Goal: Transaction & Acquisition: Book appointment/travel/reservation

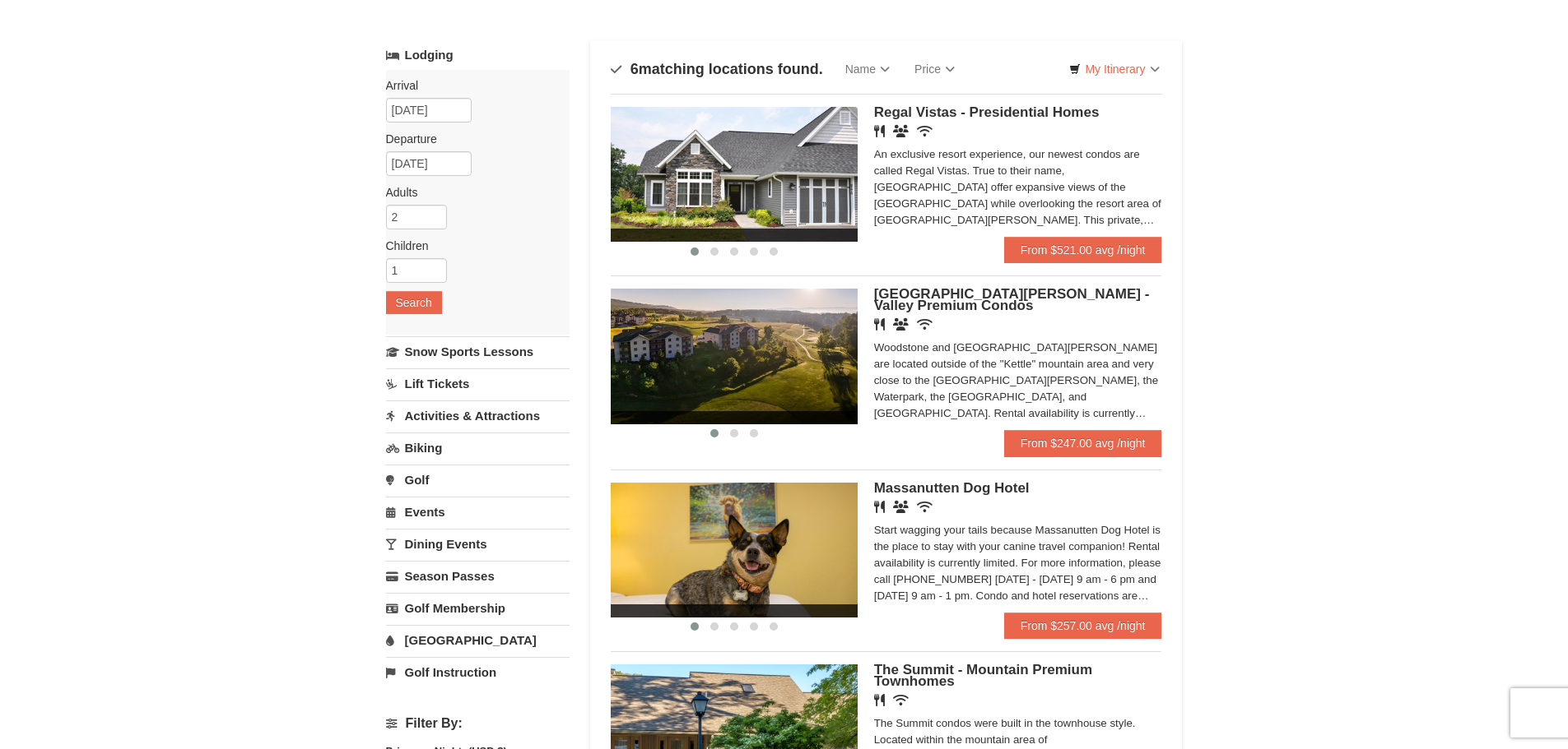
scroll to position [13, 0]
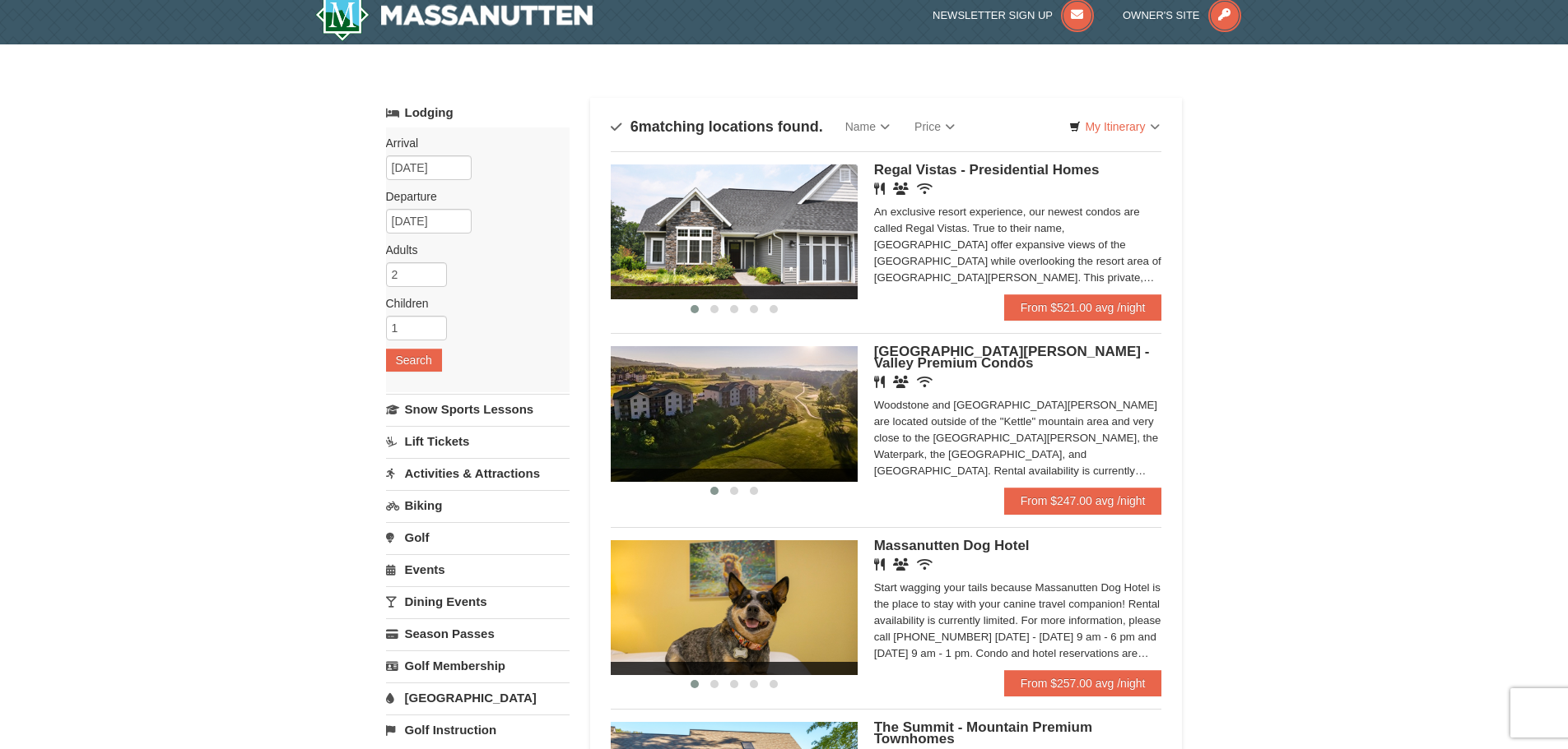
click at [834, 229] on img at bounding box center [733, 232] width 246 height 135
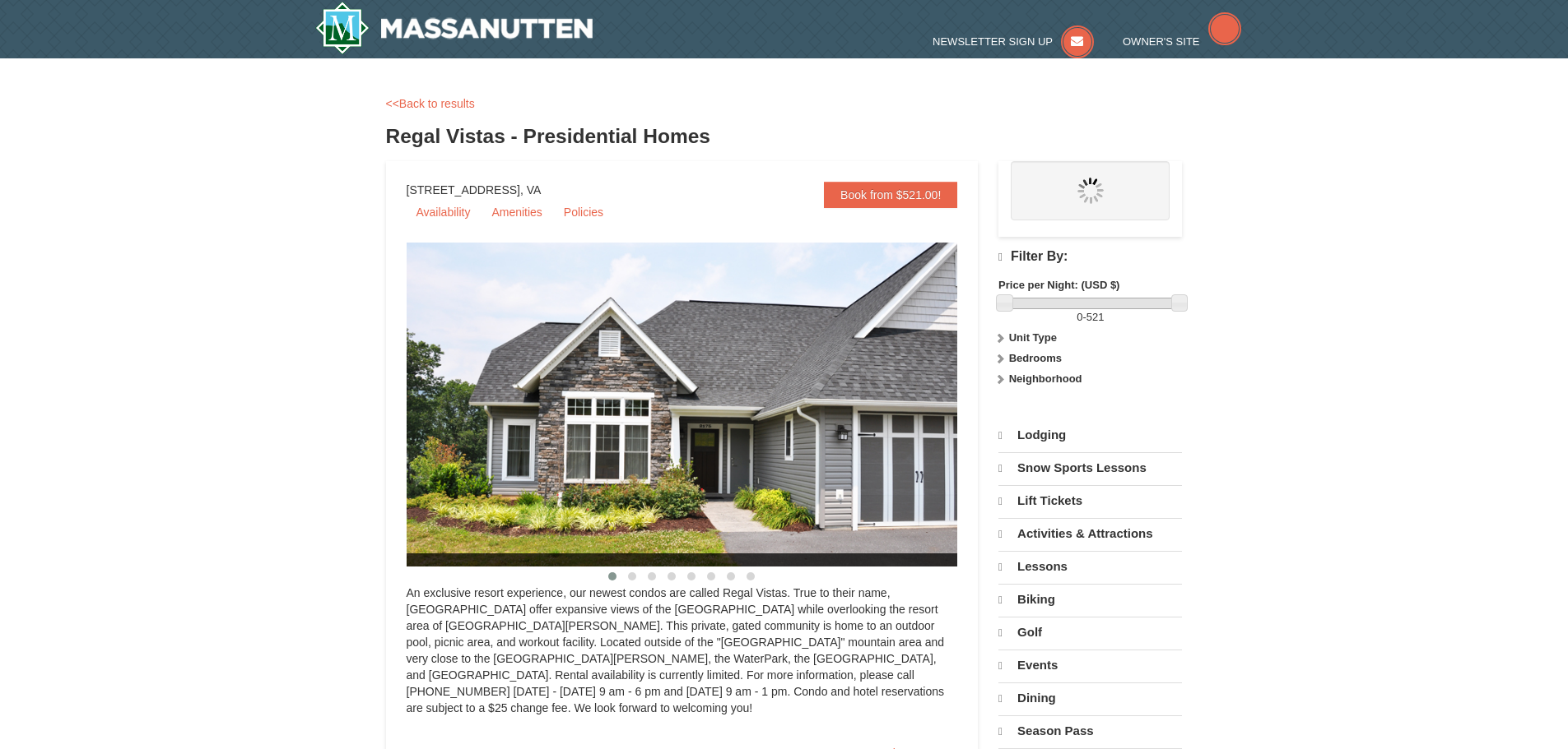
select select "9"
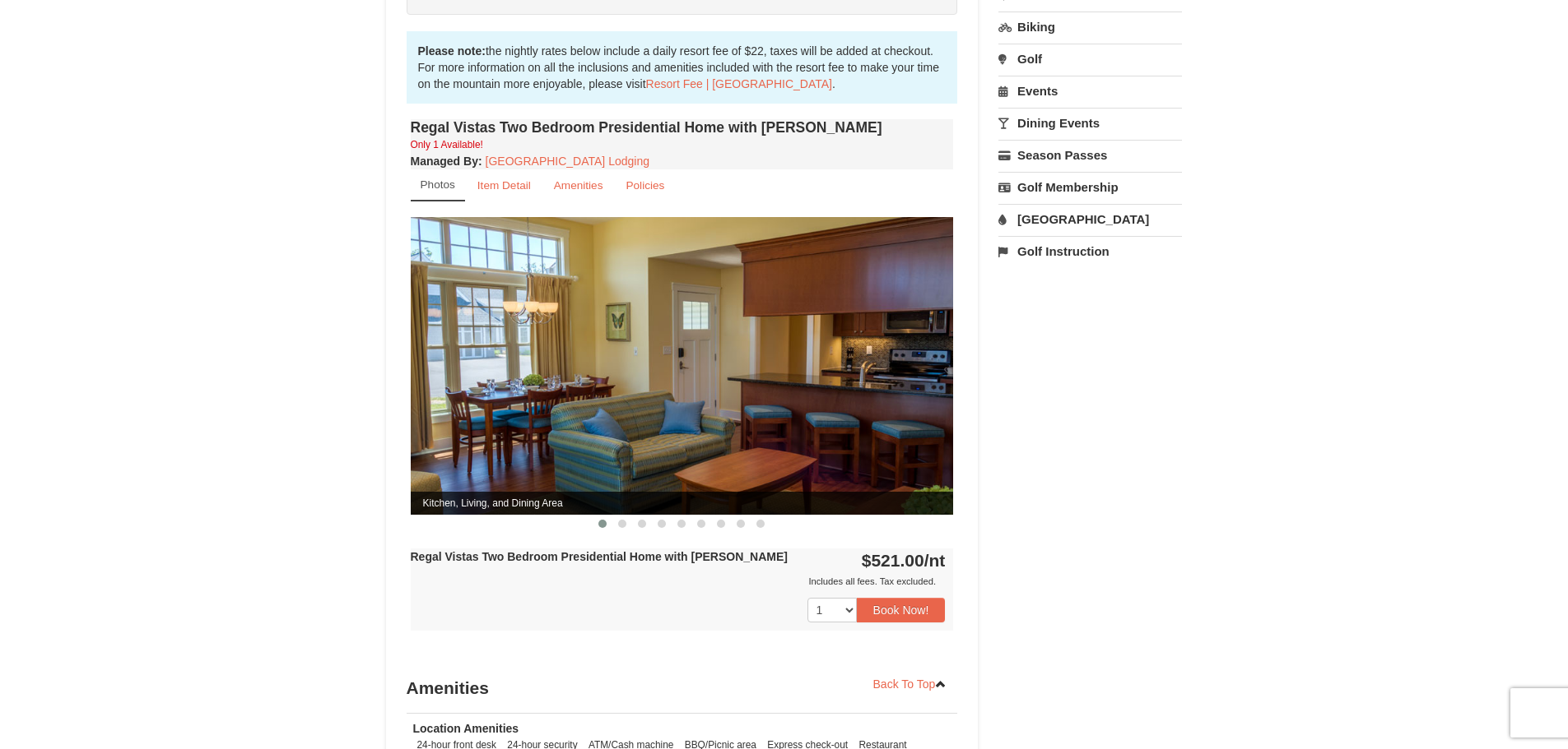
scroll to position [531, 0]
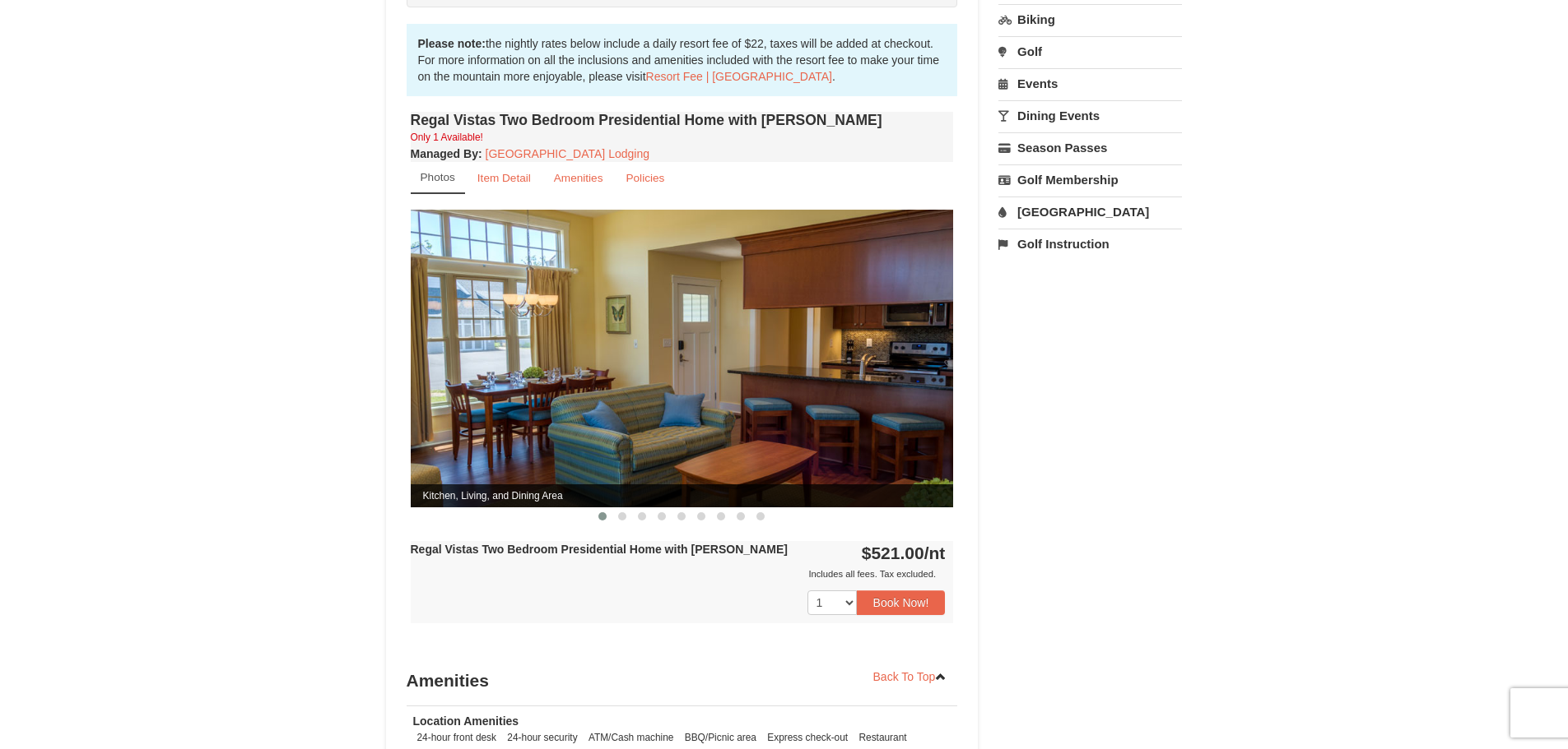
click at [916, 342] on img at bounding box center [681, 358] width 543 height 297
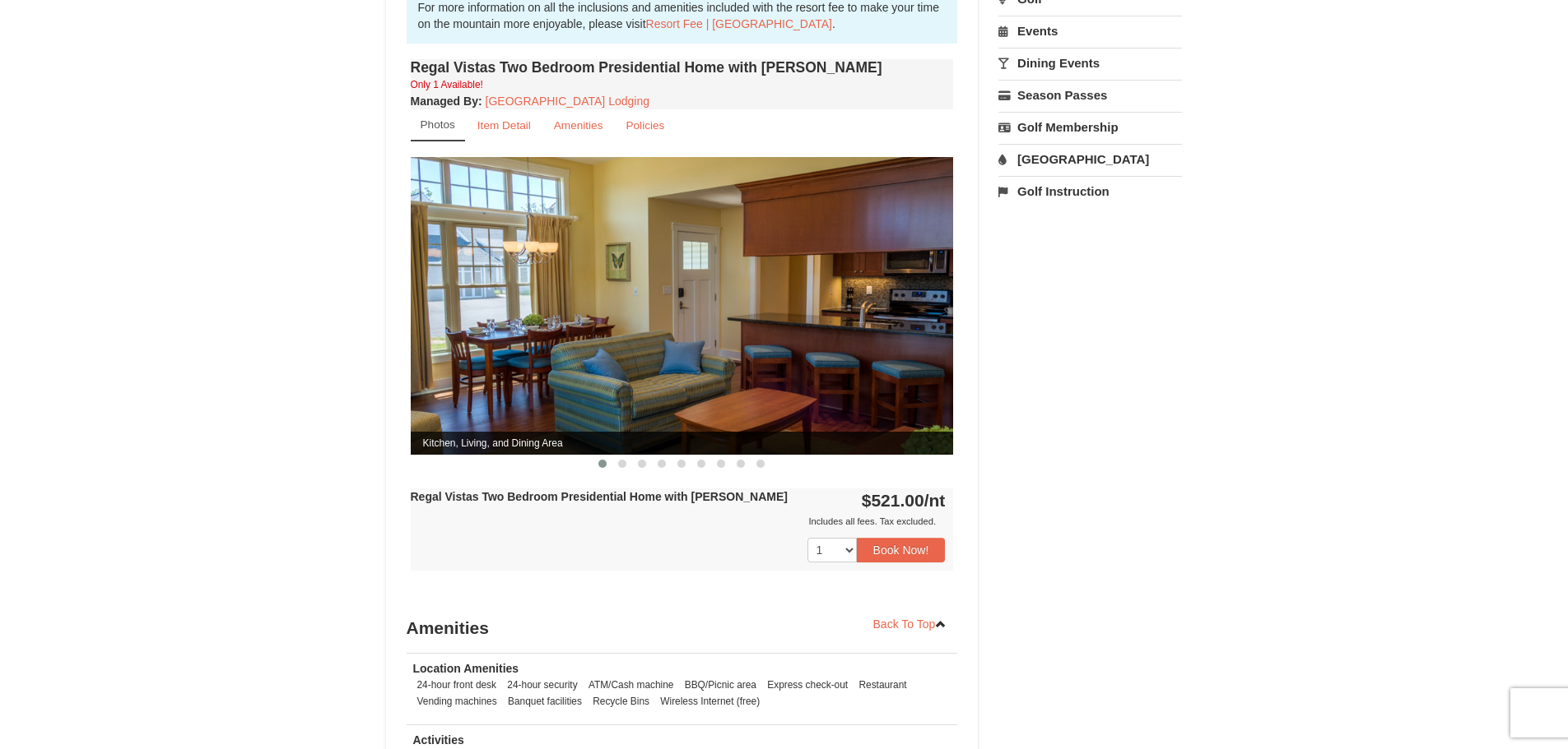
scroll to position [600, 0]
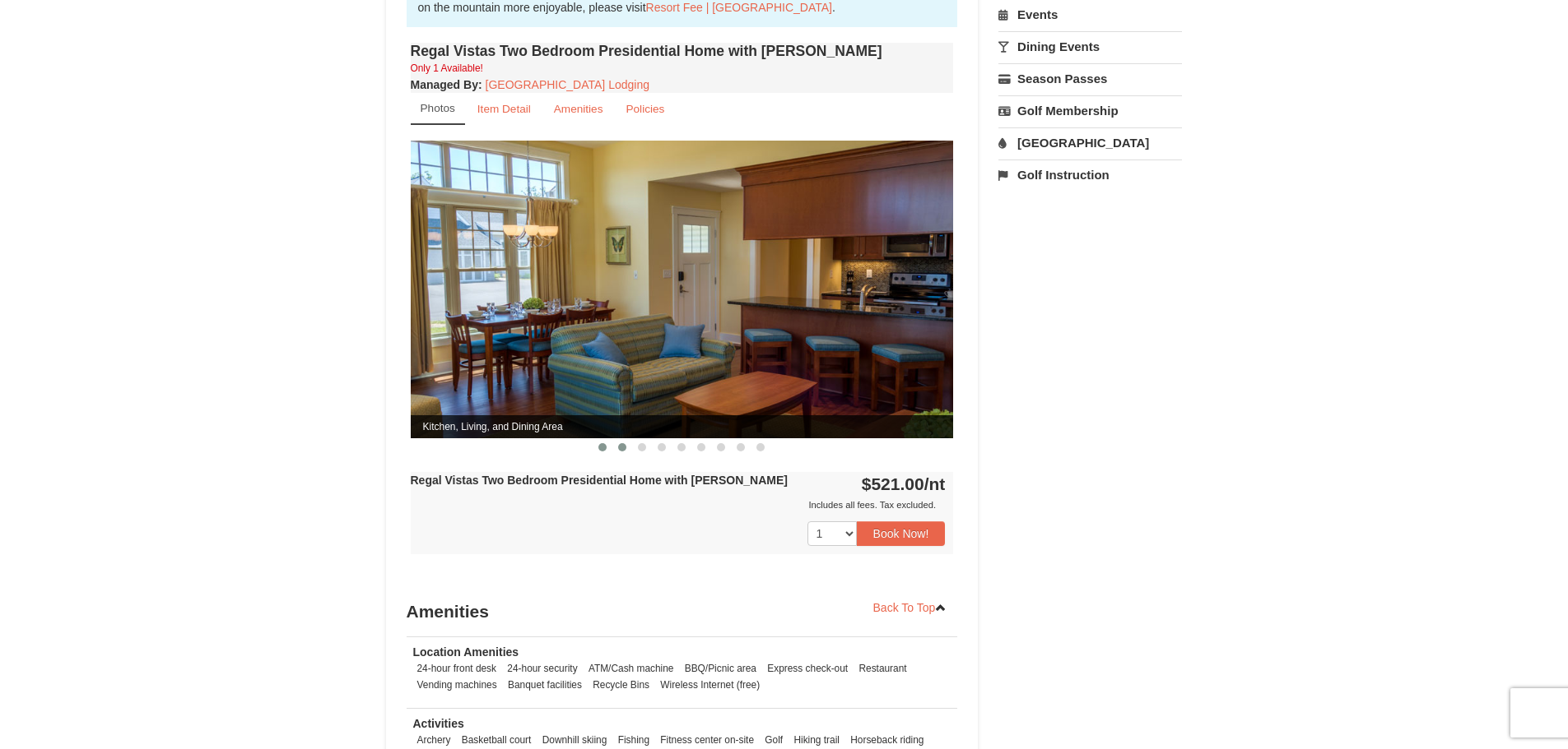
click at [618, 439] on button at bounding box center [622, 447] width 20 height 16
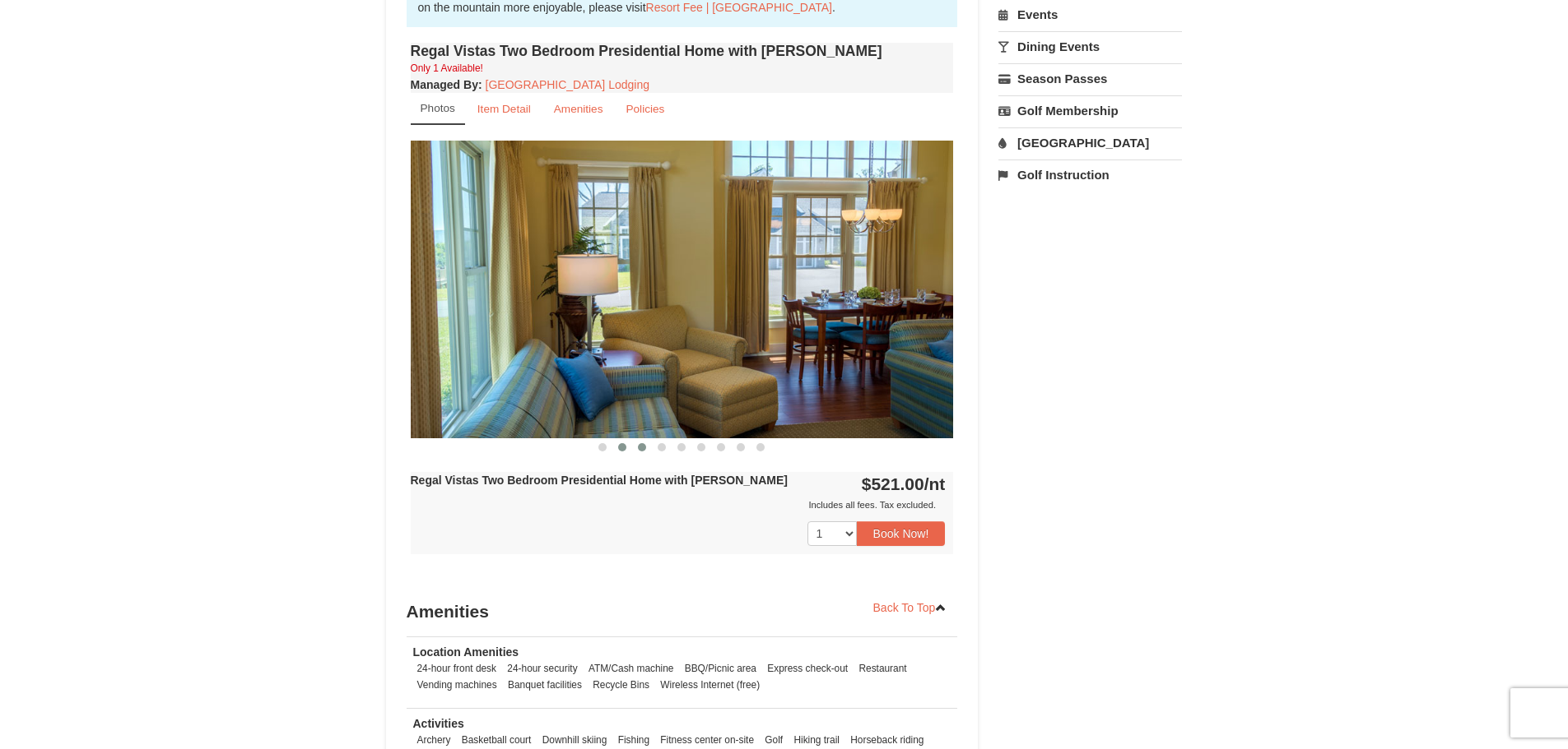
click at [644, 444] on span at bounding box center [641, 447] width 8 height 8
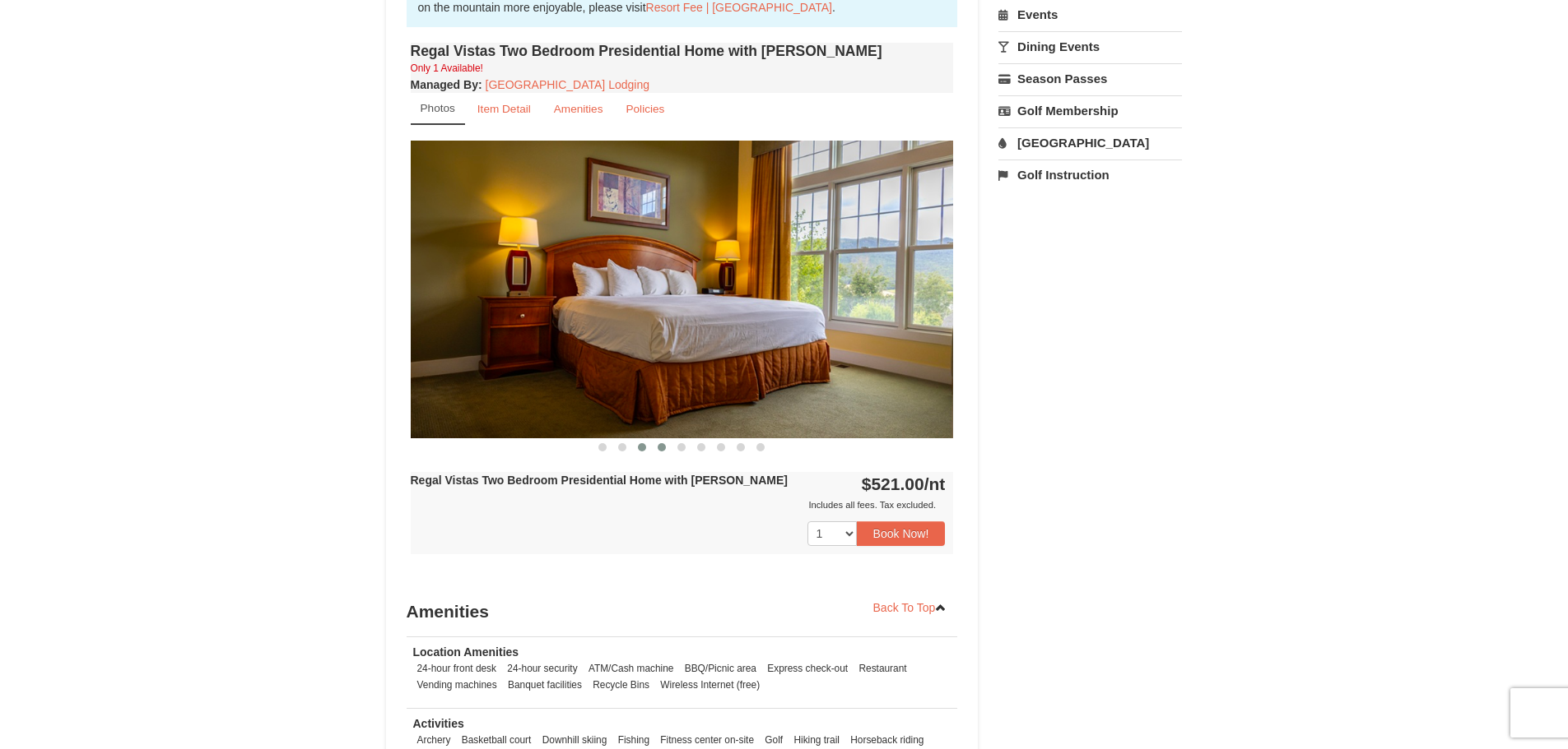
click at [660, 444] on span at bounding box center [661, 447] width 8 height 8
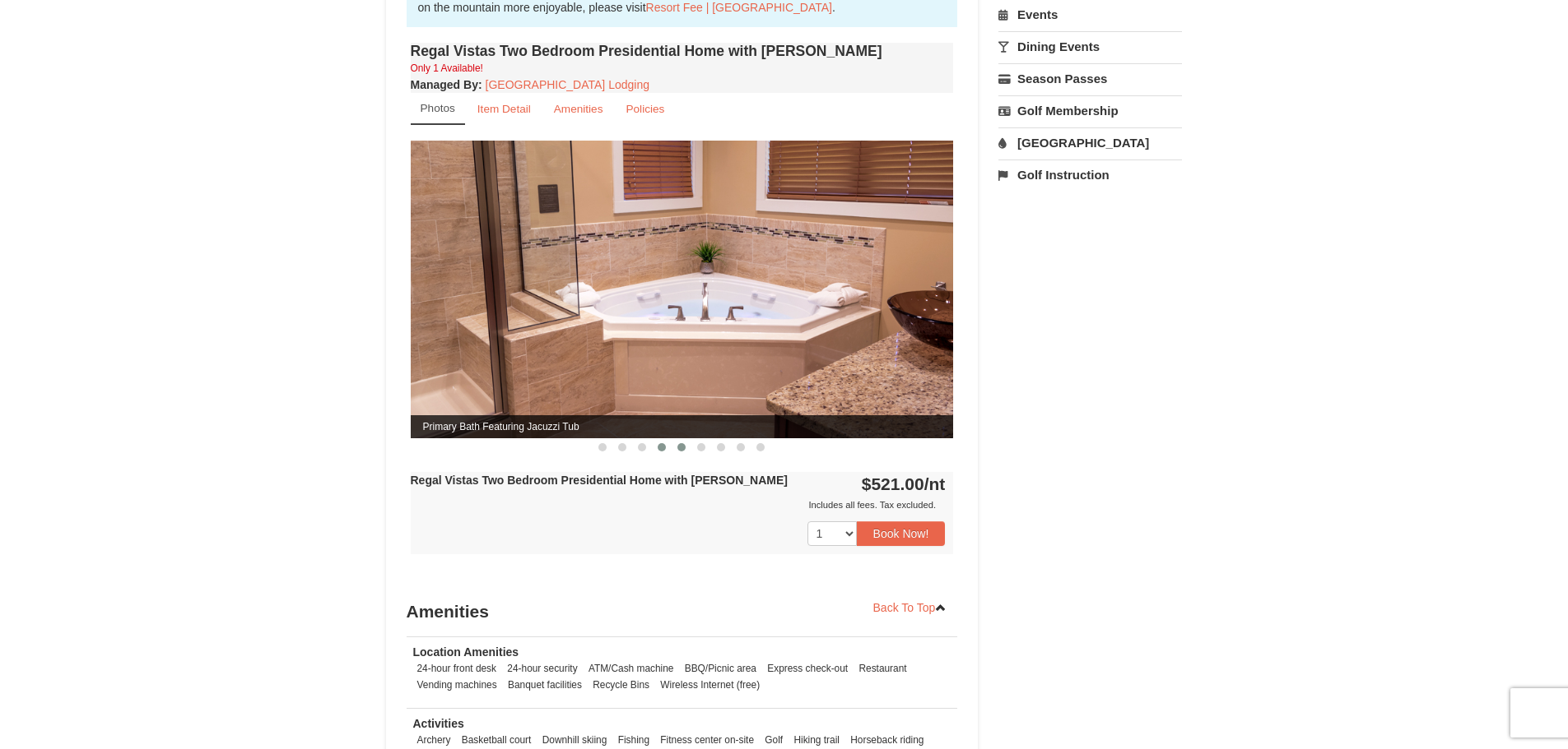
click at [678, 439] on button at bounding box center [681, 447] width 20 height 16
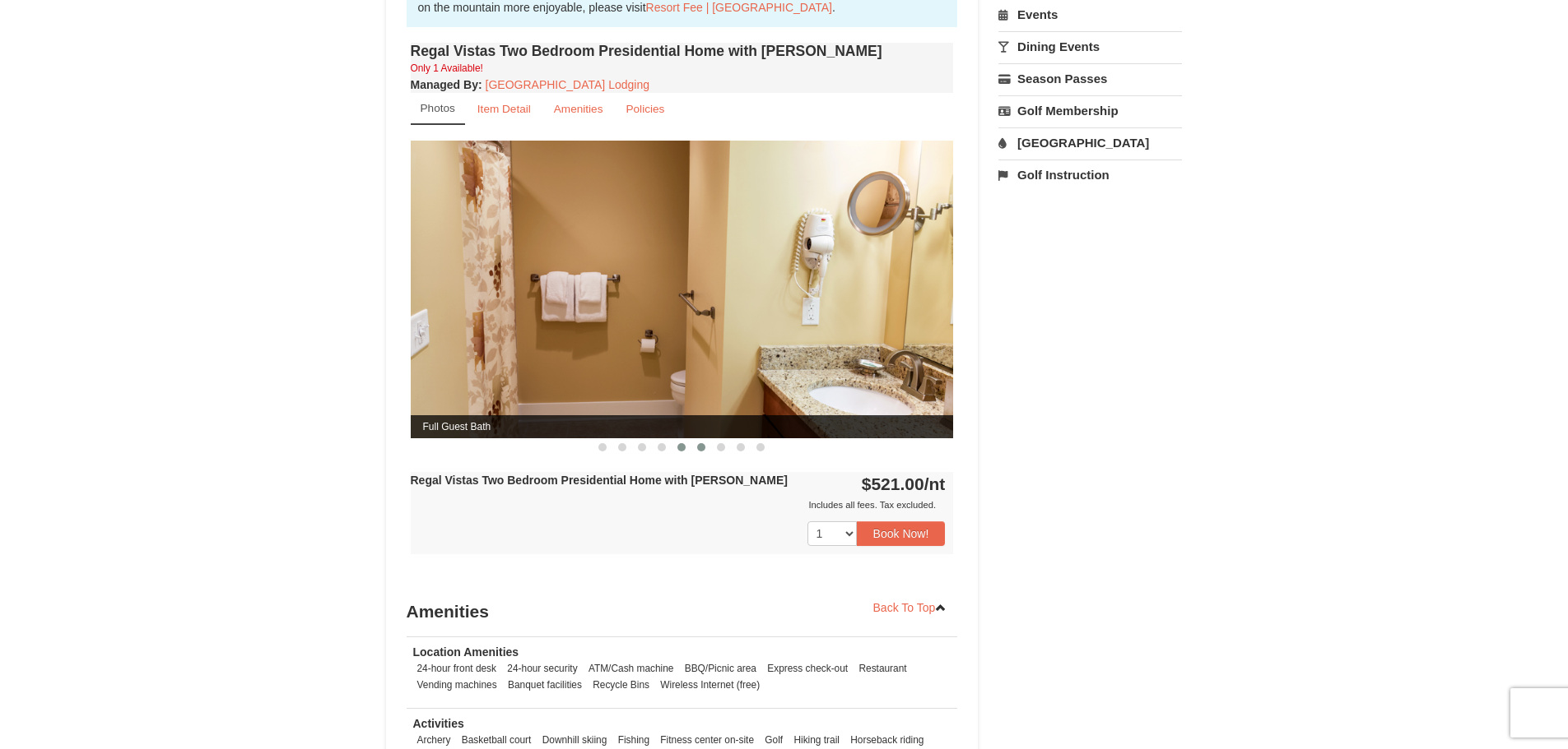
click at [701, 444] on span at bounding box center [700, 447] width 8 height 8
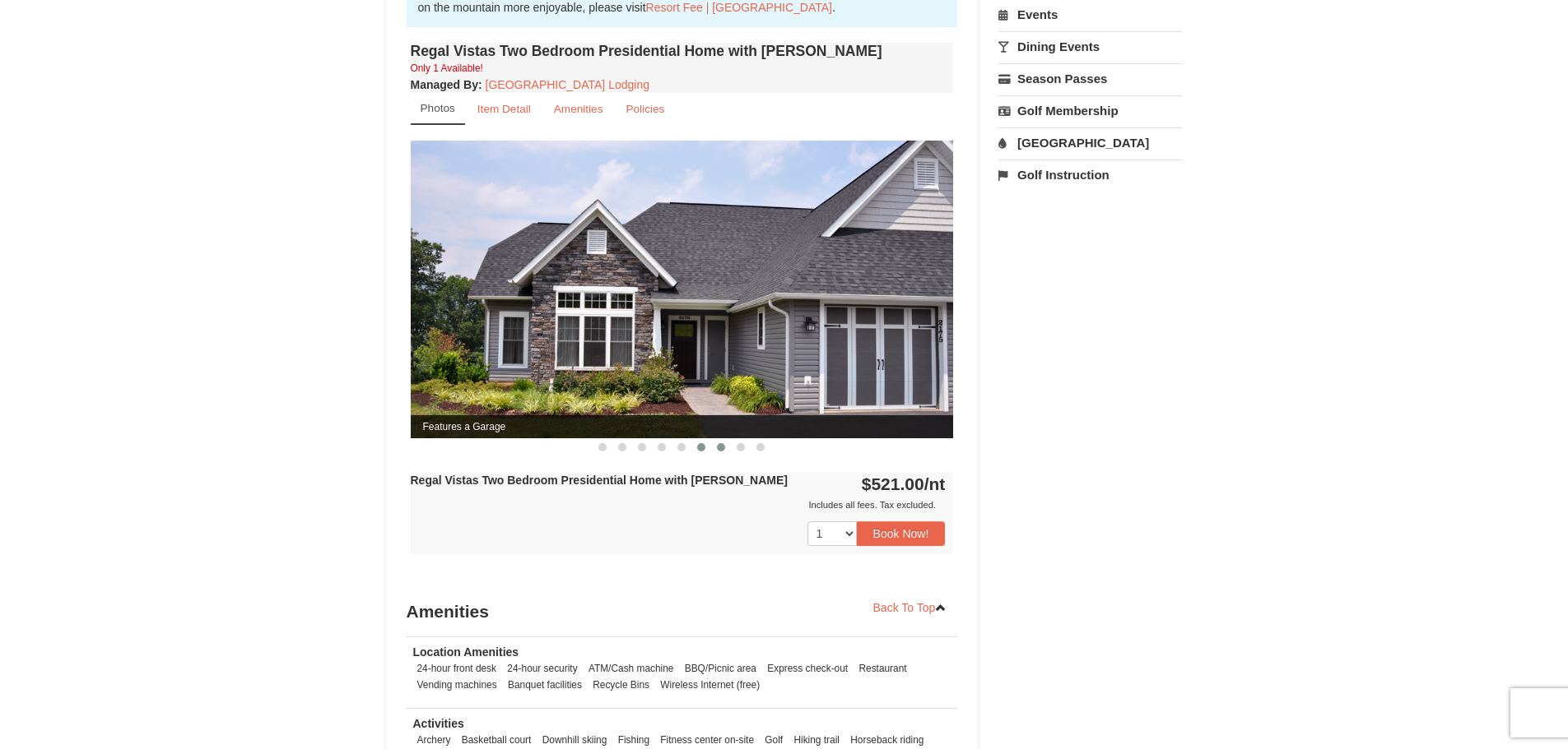
click at [719, 444] on span at bounding box center [720, 447] width 8 height 8
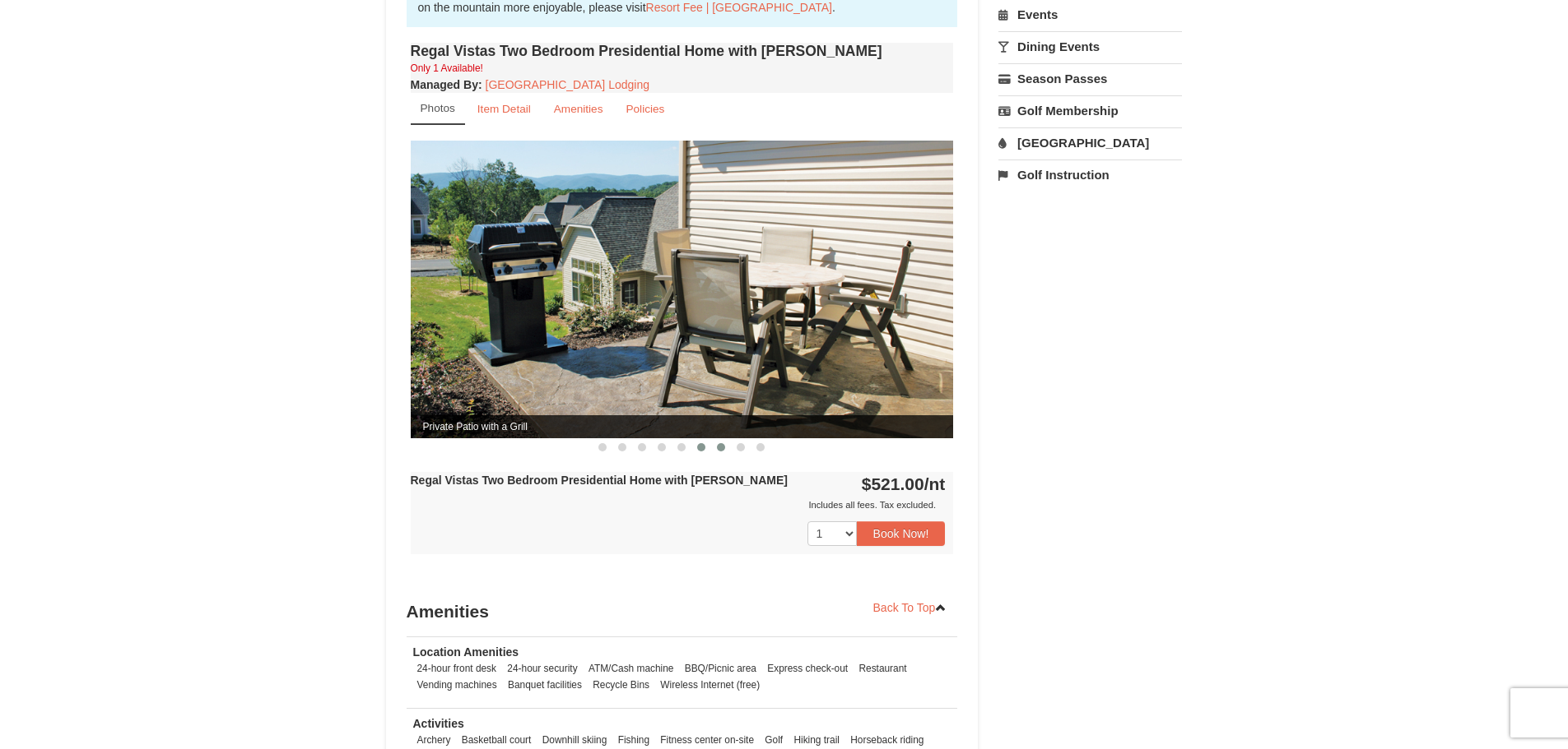
click at [703, 444] on span at bounding box center [700, 447] width 8 height 8
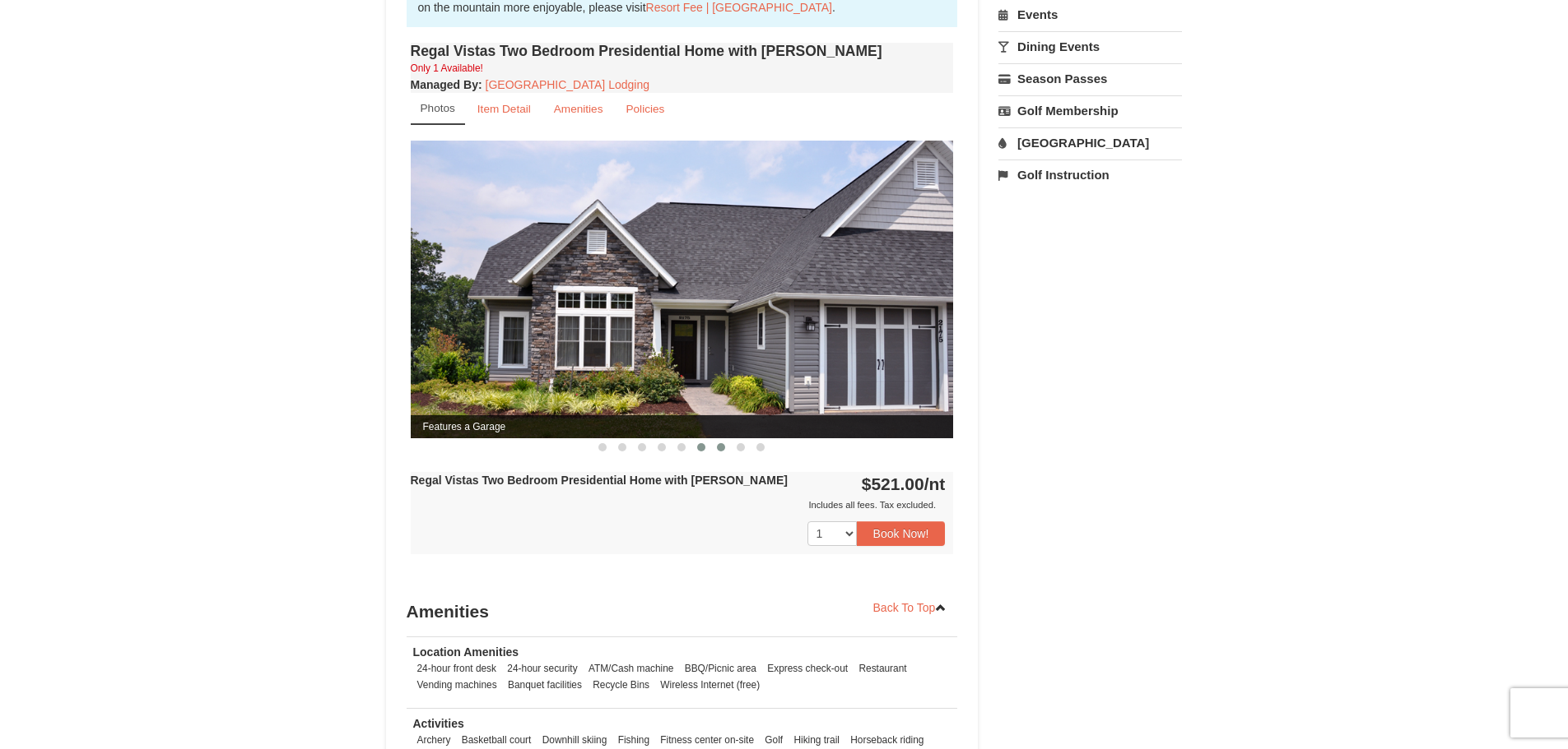
click at [723, 444] on span at bounding box center [720, 447] width 8 height 8
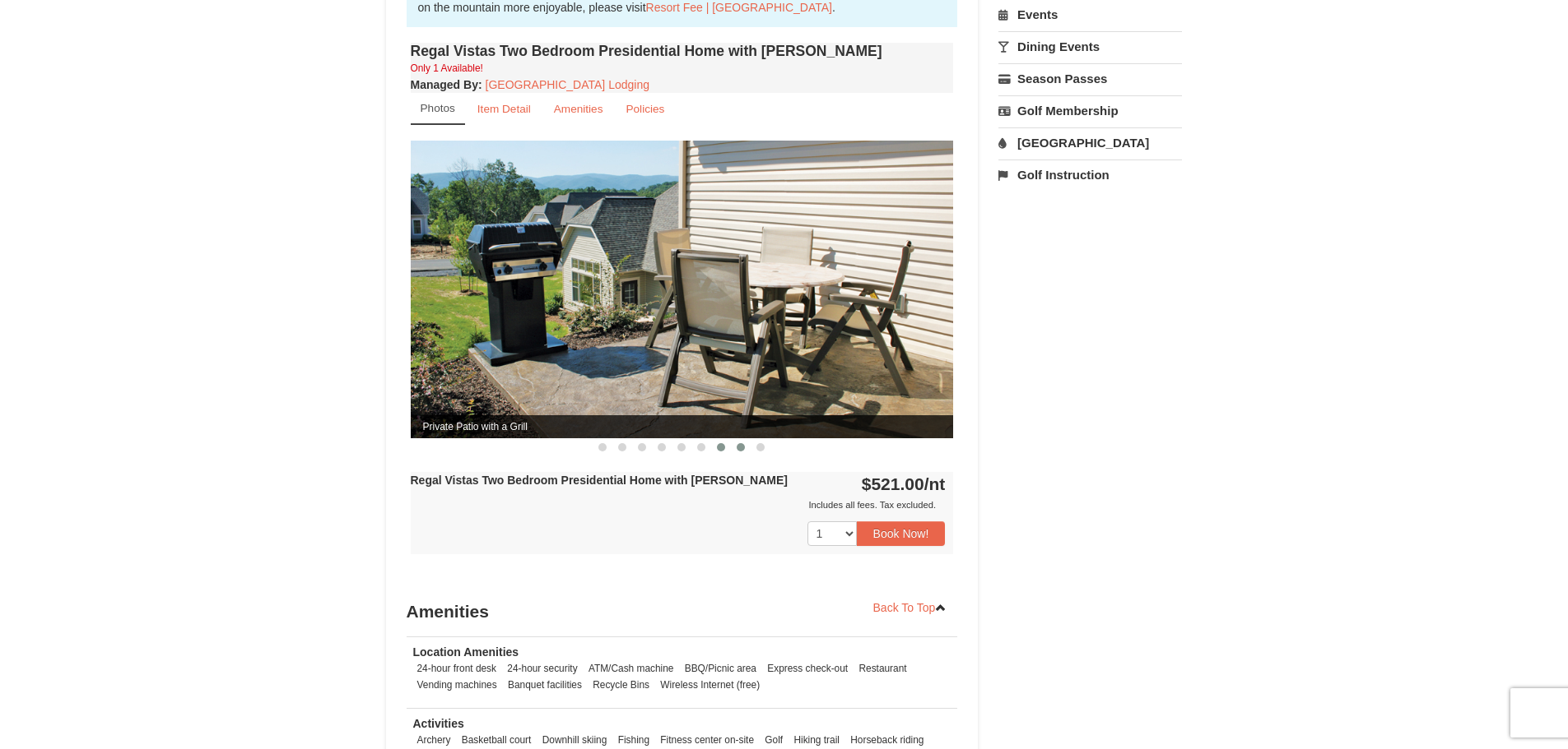
click at [736, 439] on button at bounding box center [740, 447] width 20 height 16
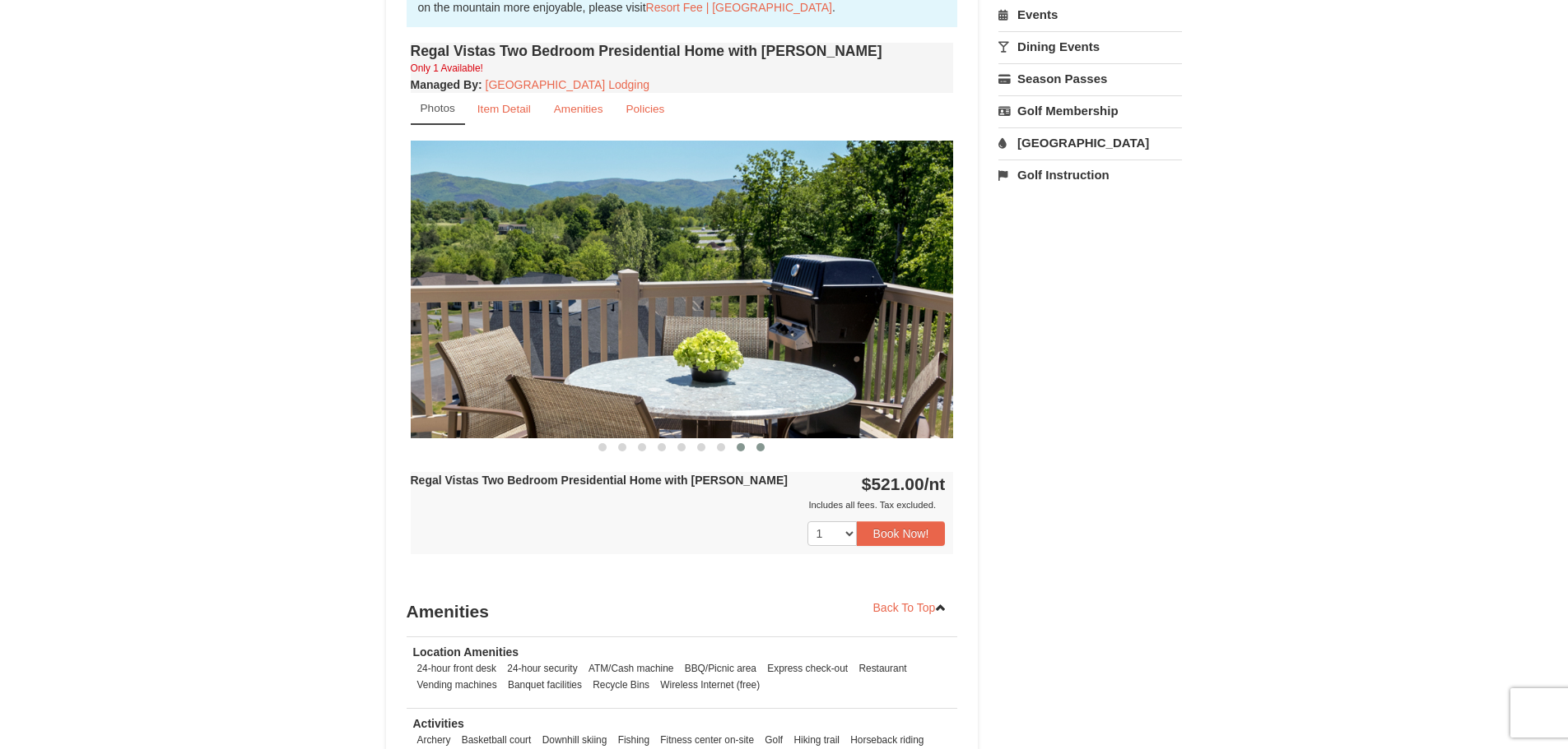
click at [762, 444] on span at bounding box center [759, 447] width 8 height 8
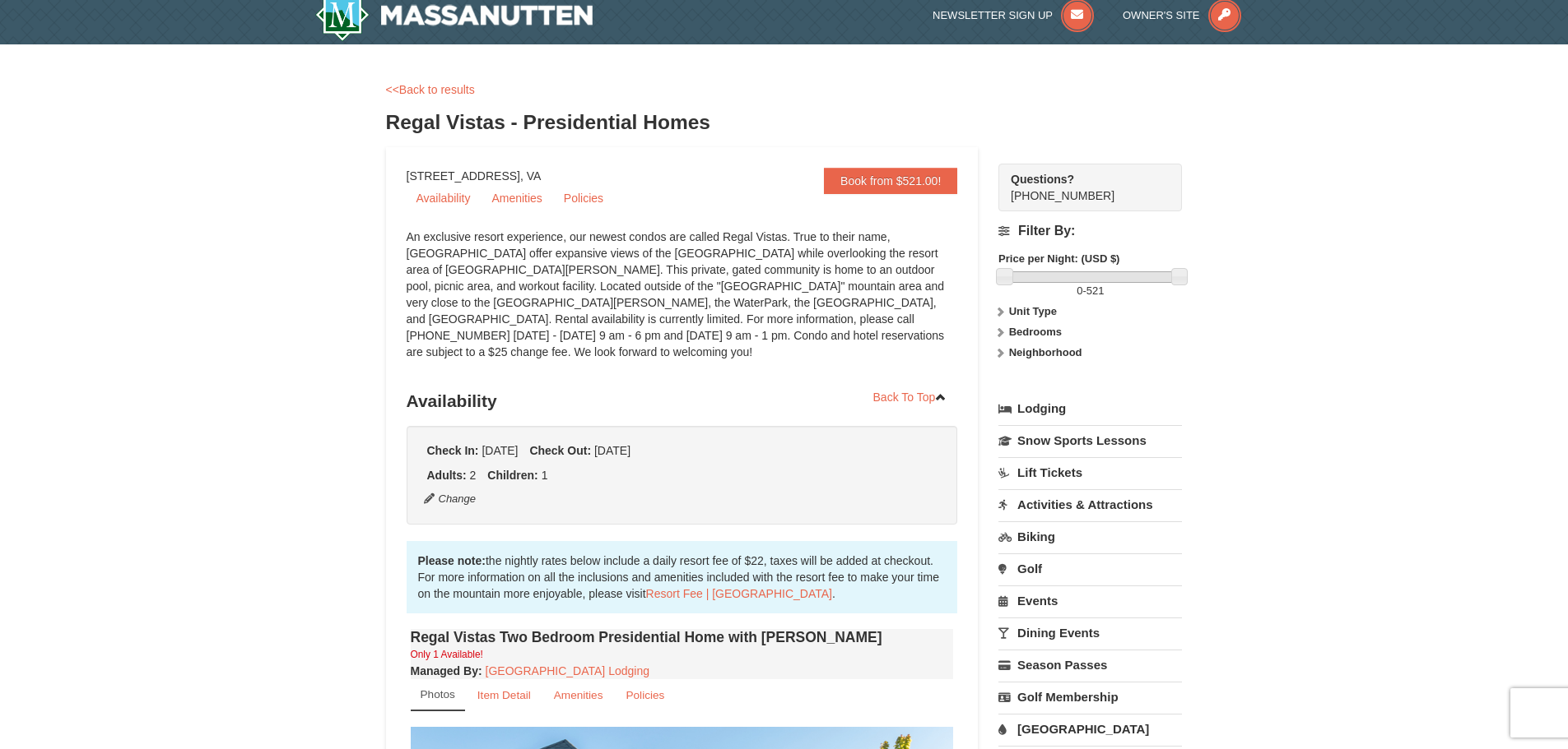
scroll to position [0, 0]
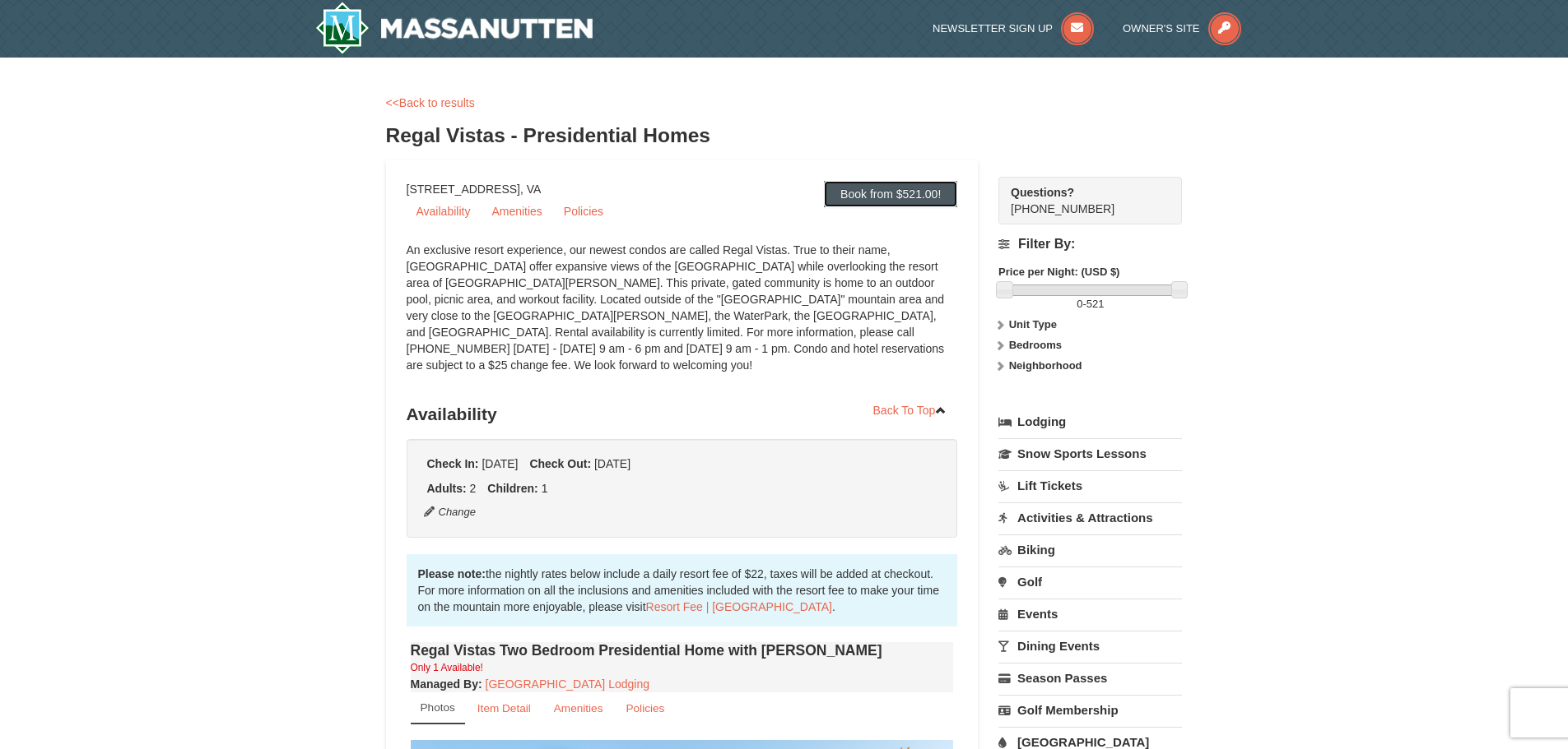
click at [900, 195] on link "Book from $521.00!" at bounding box center [890, 194] width 134 height 26
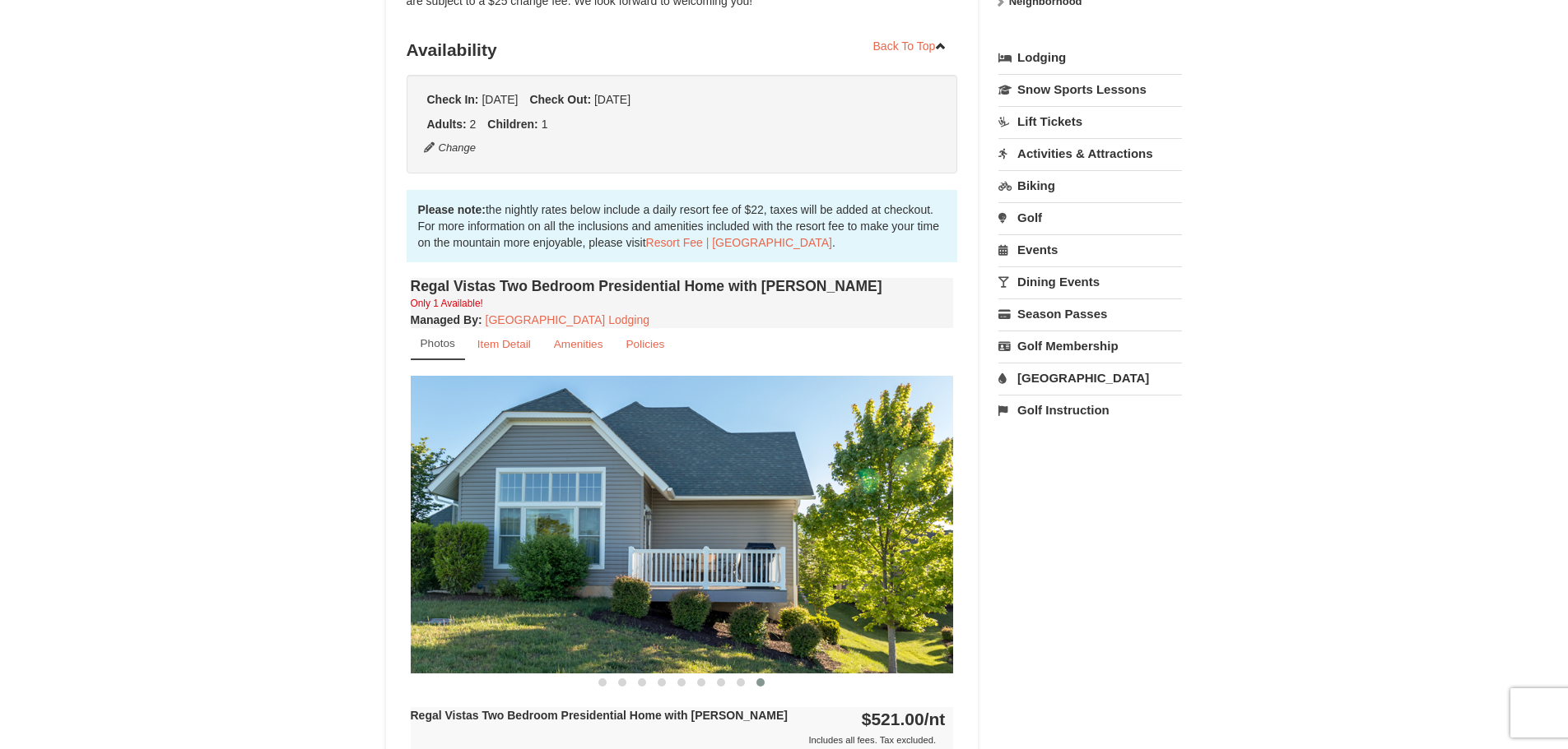
scroll to position [382, 0]
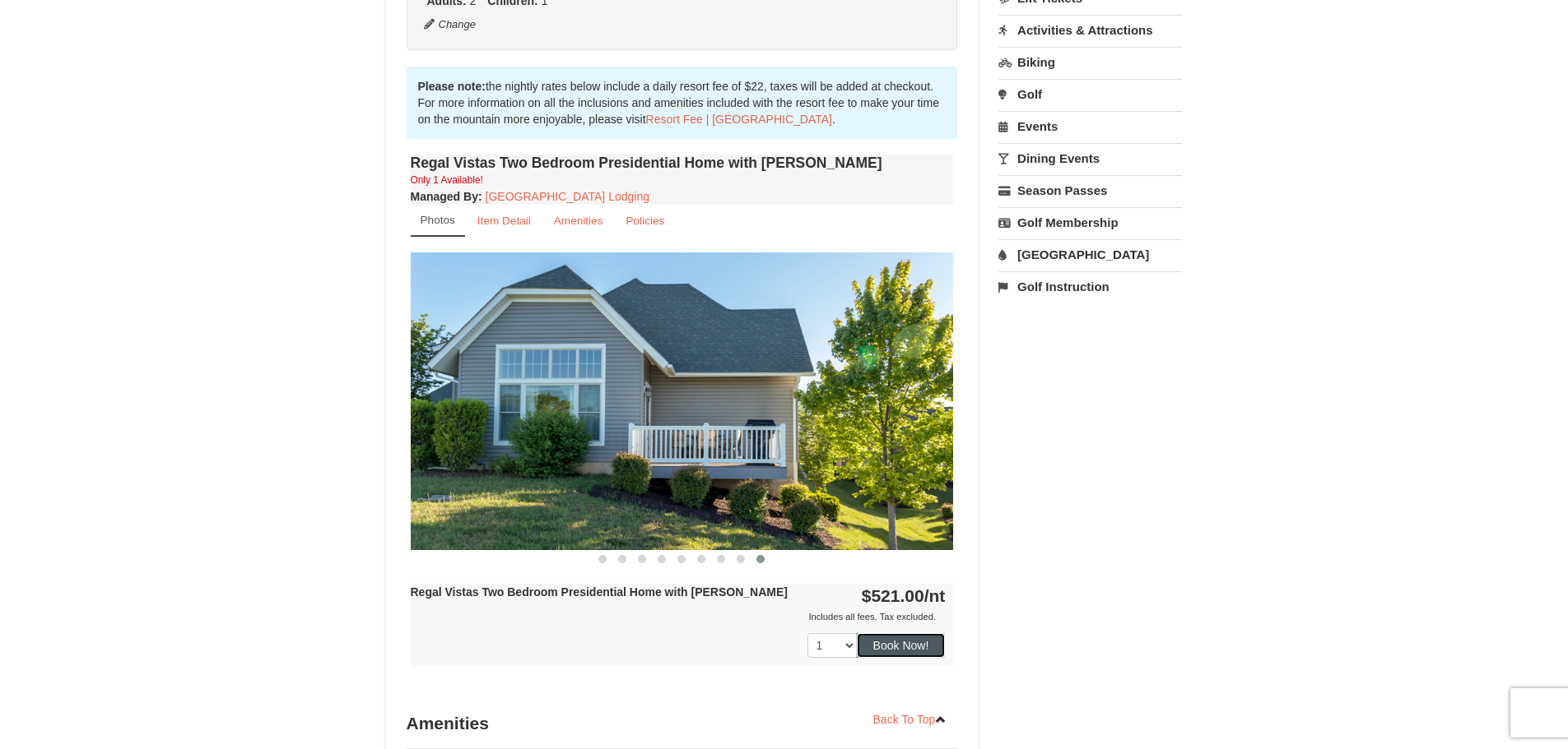
click at [890, 634] on button "Book Now!" at bounding box center [901, 645] width 89 height 25
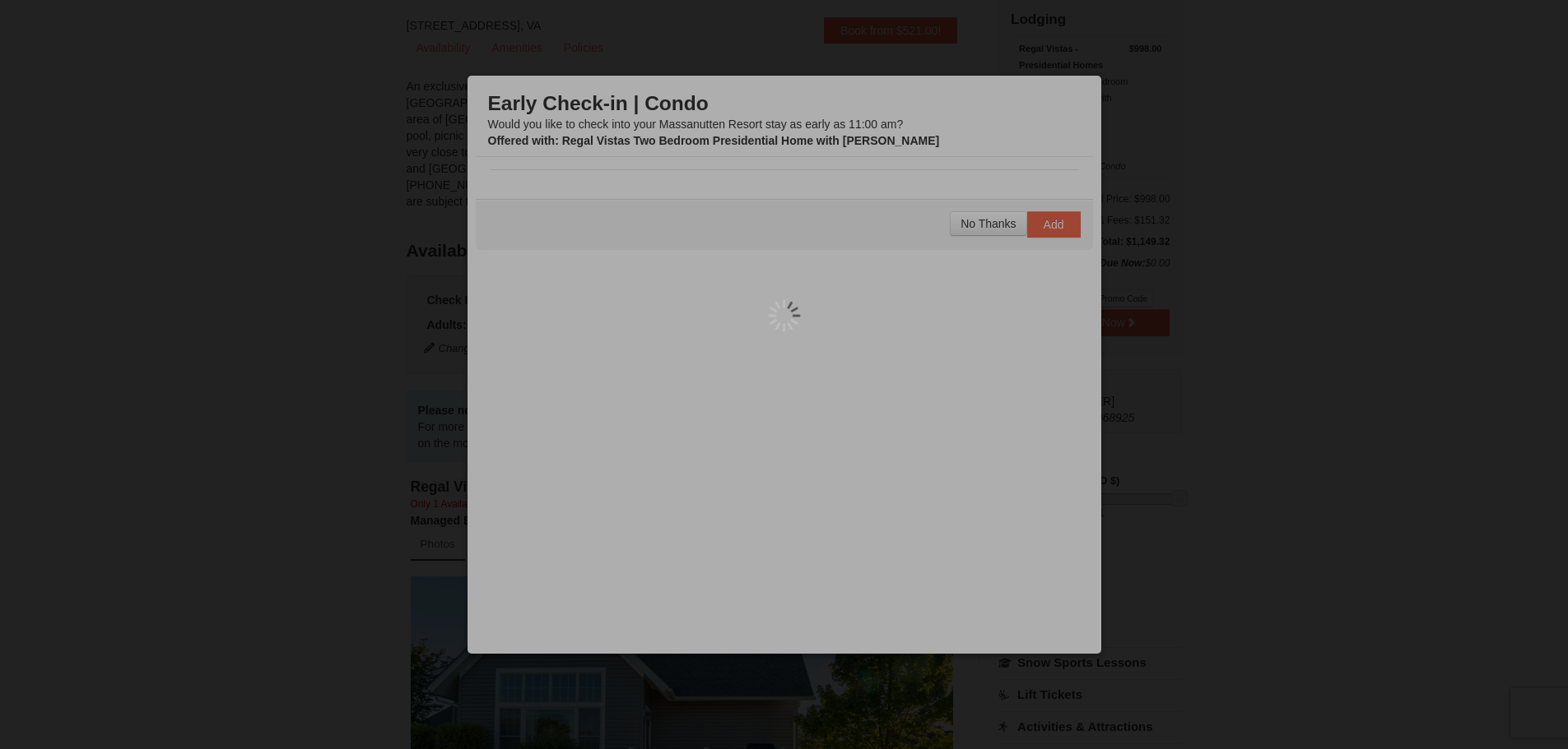
scroll to position [160, 0]
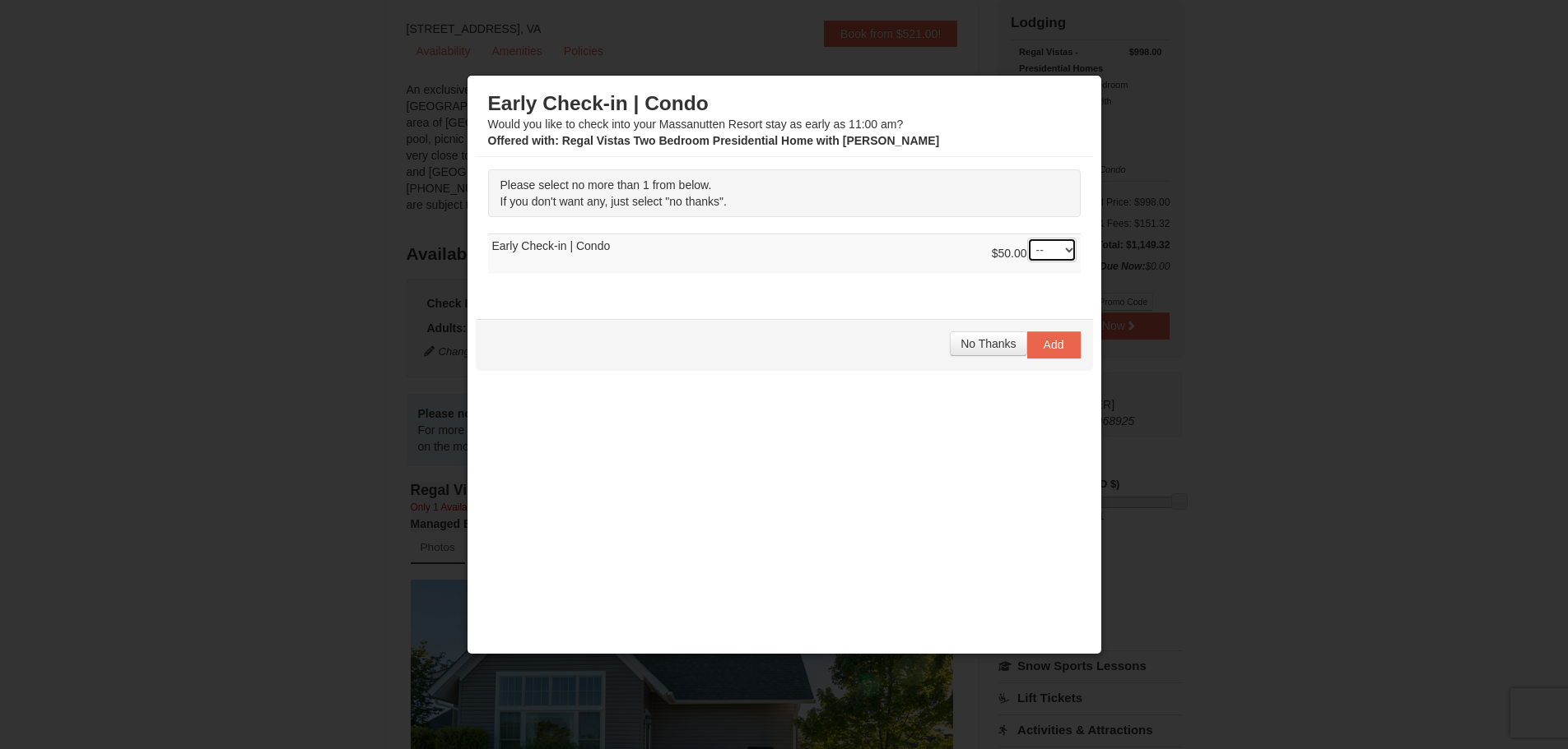
click at [1060, 253] on select "-- 01" at bounding box center [1051, 249] width 49 height 25
click at [1058, 252] on select "-- 01" at bounding box center [1051, 249] width 49 height 25
click at [977, 342] on span "No Thanks" at bounding box center [988, 344] width 55 height 13
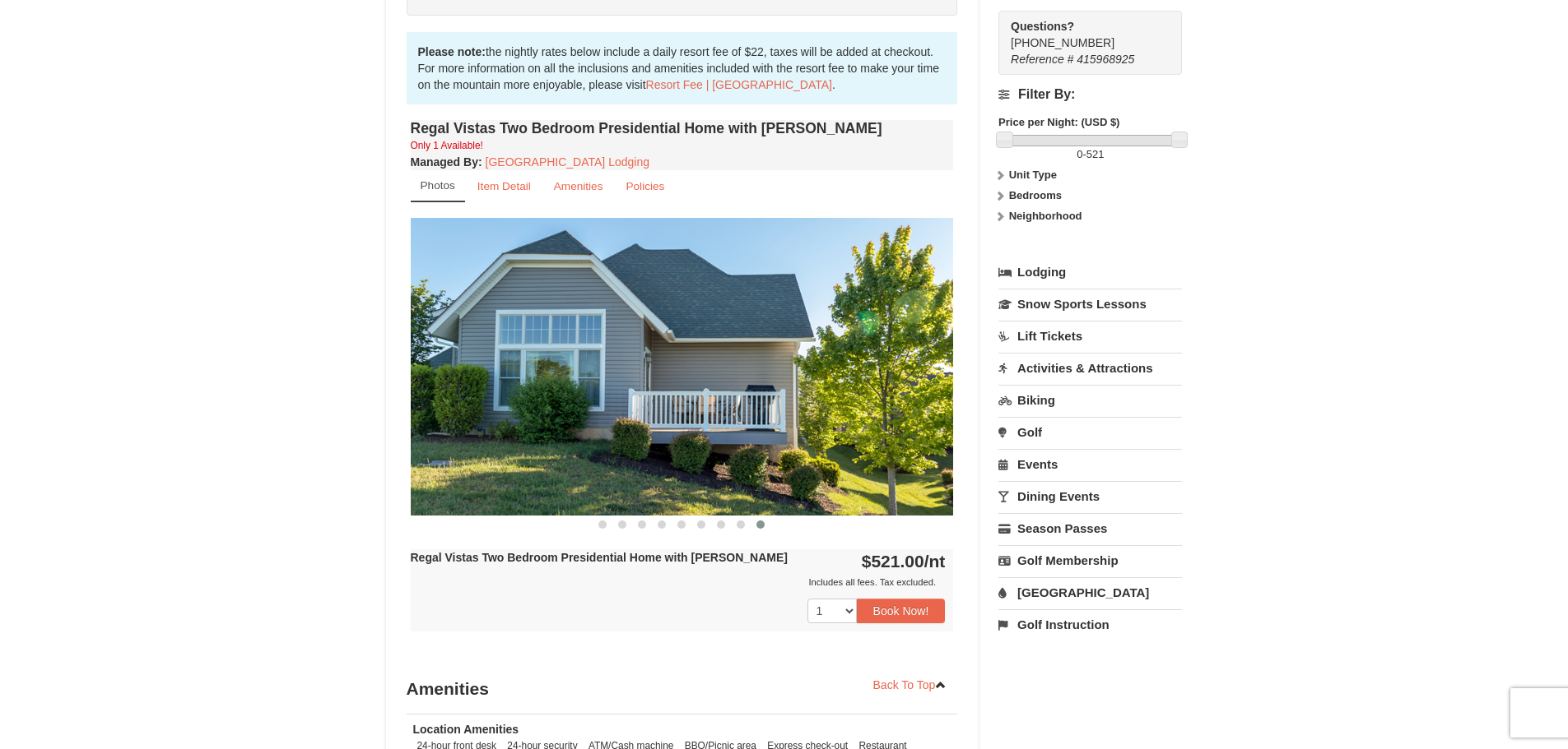
scroll to position [525, 0]
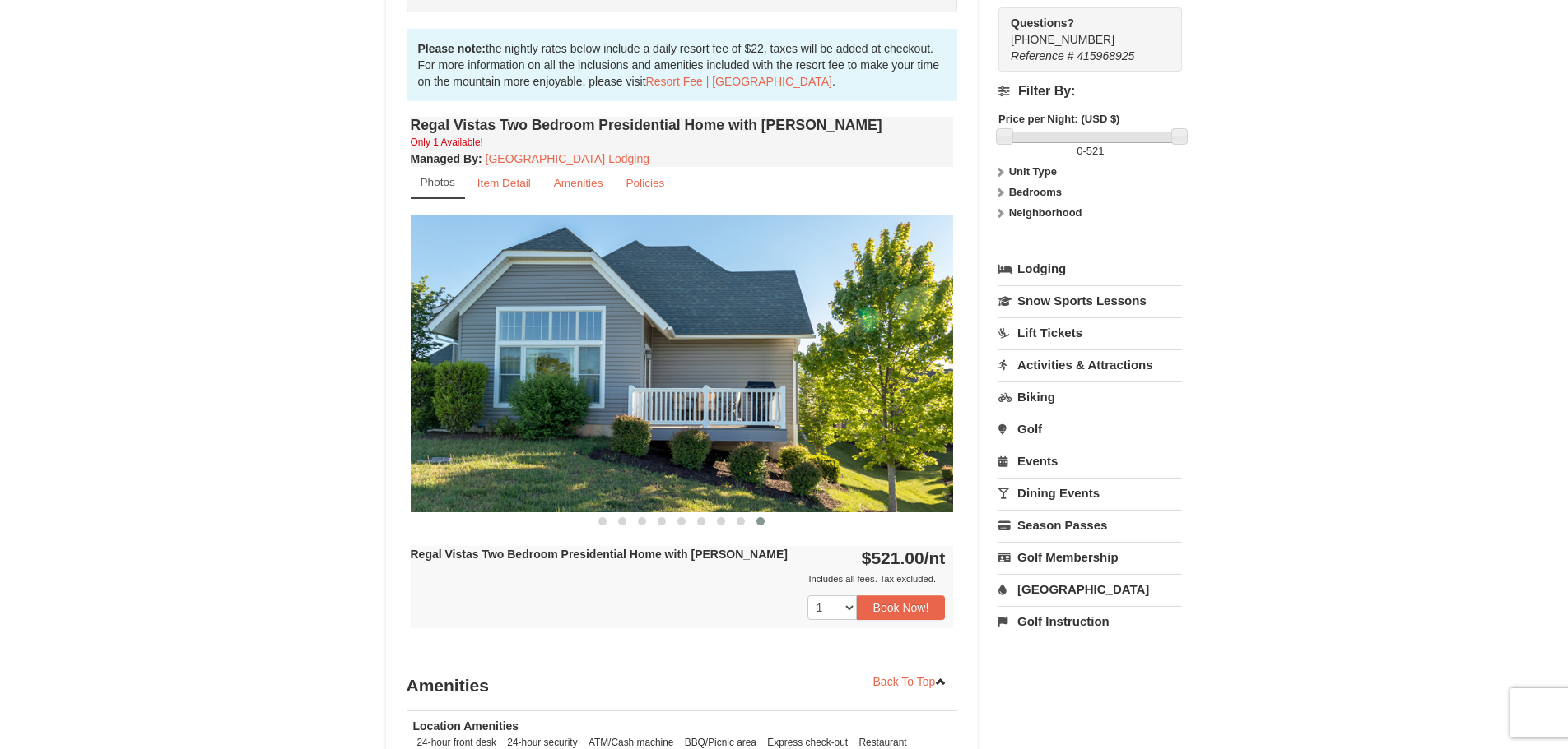
click at [1040, 574] on link "[GEOGRAPHIC_DATA]" at bounding box center [1090, 589] width 184 height 30
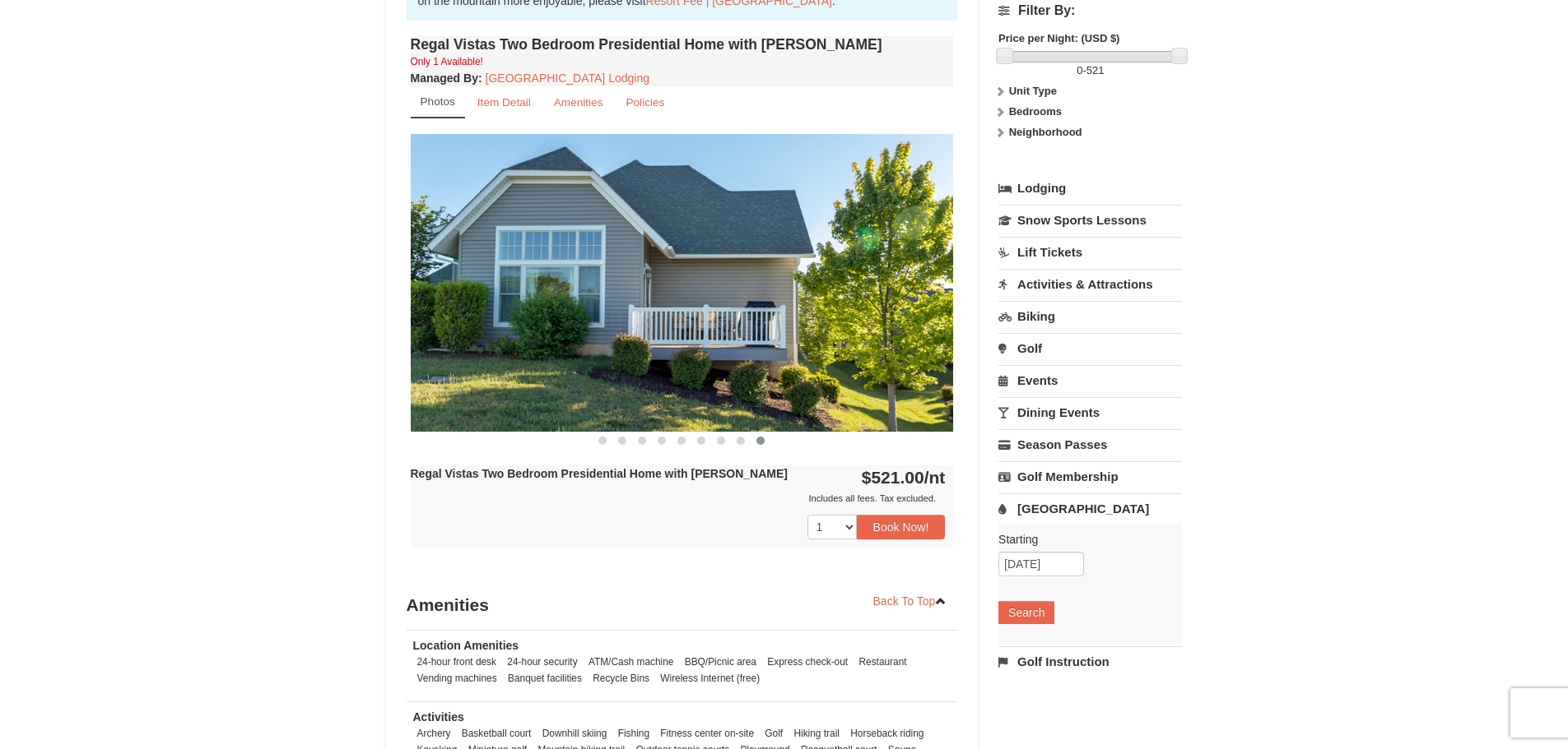
scroll to position [616, 0]
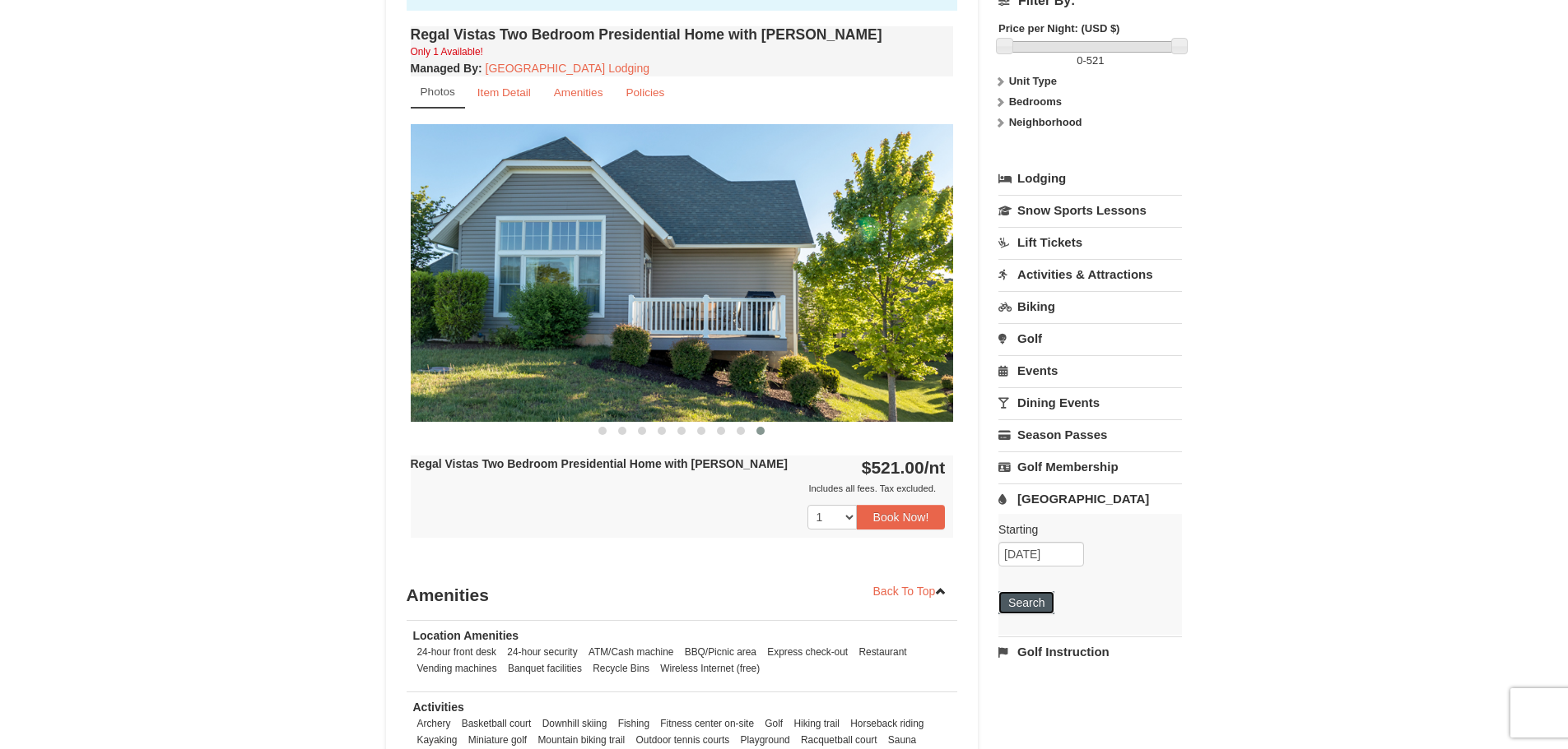
click at [1026, 592] on button "Search" at bounding box center [1026, 603] width 56 height 23
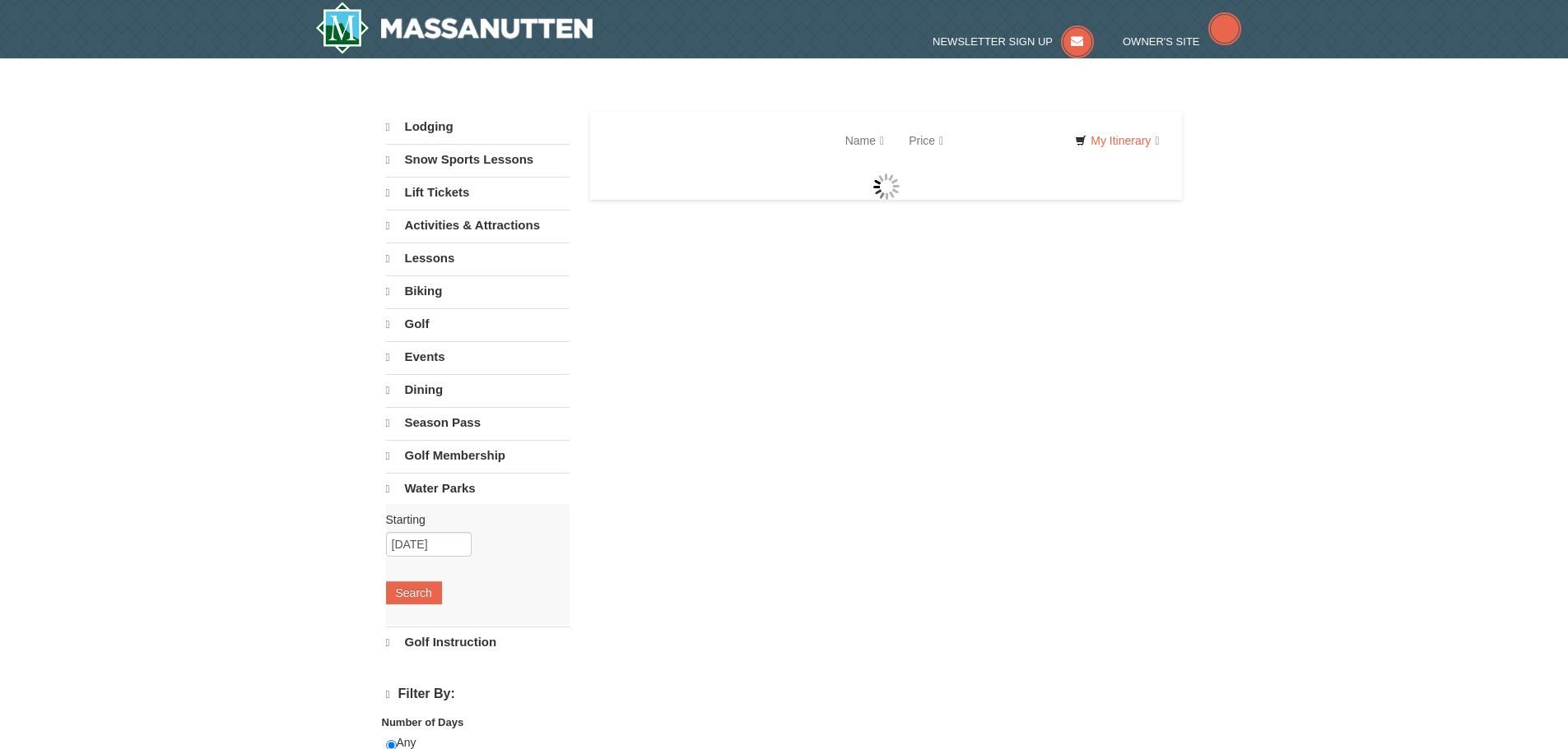
select select "9"
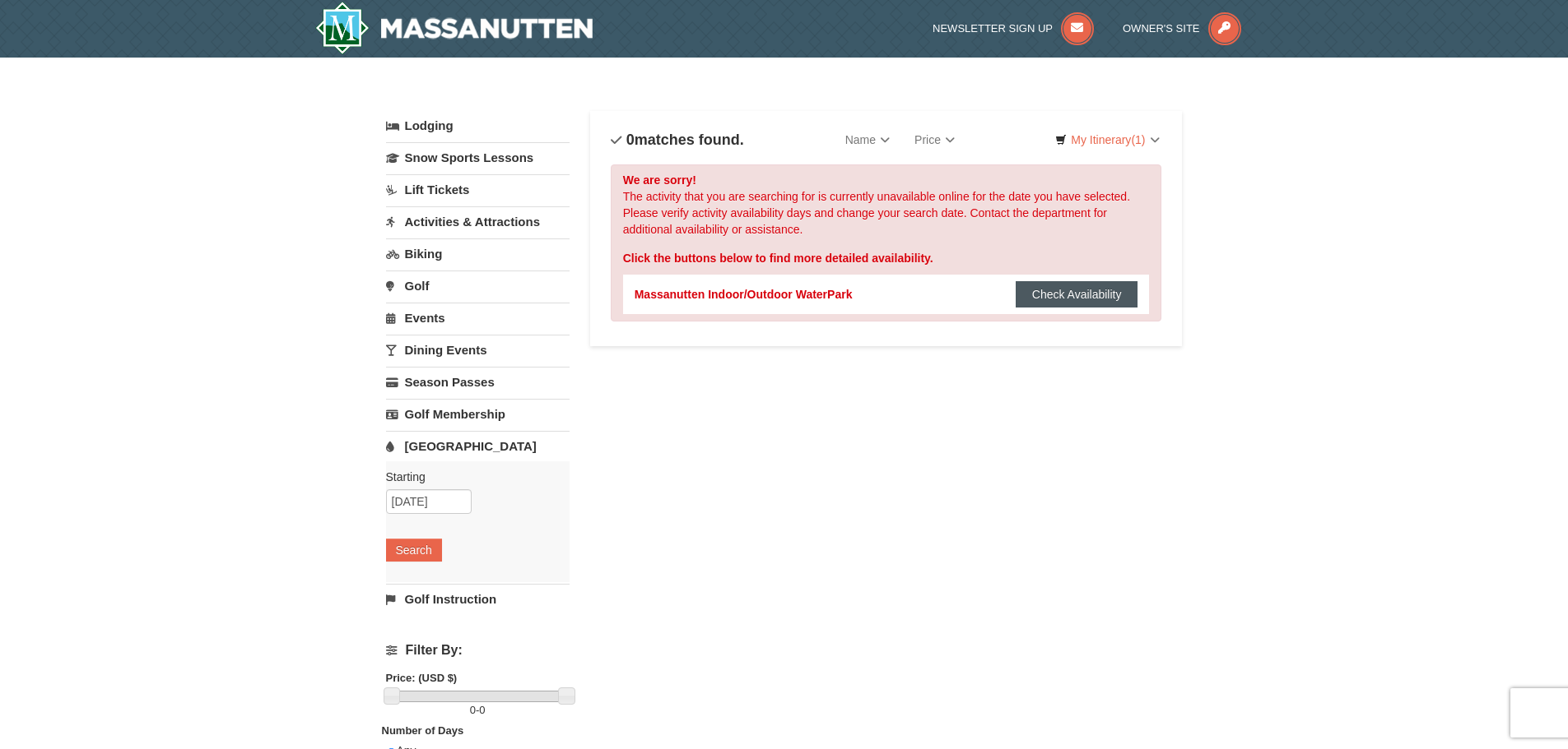
click at [1046, 285] on button "Check Availability" at bounding box center [1076, 294] width 123 height 26
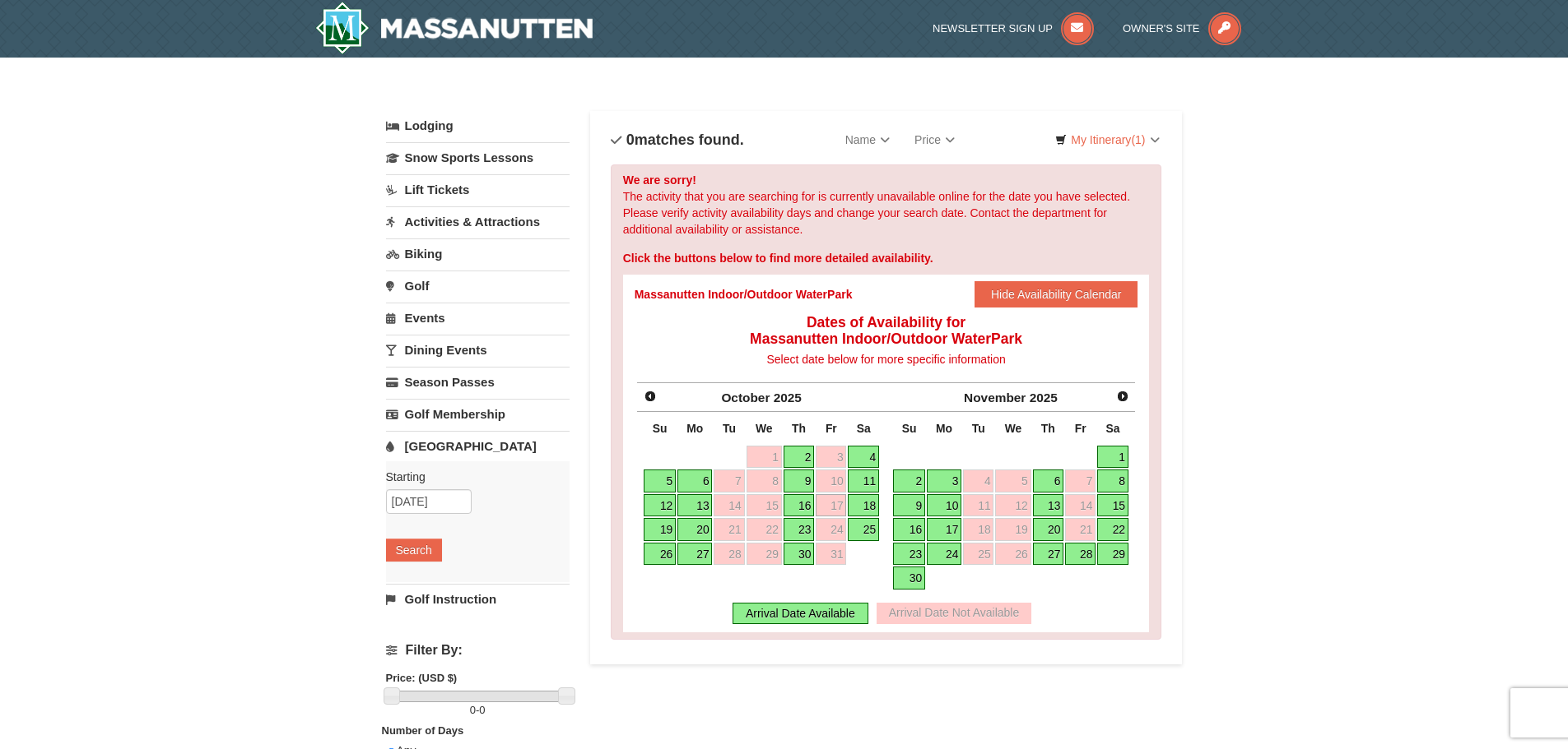
click at [863, 502] on link "18" at bounding box center [863, 505] width 31 height 23
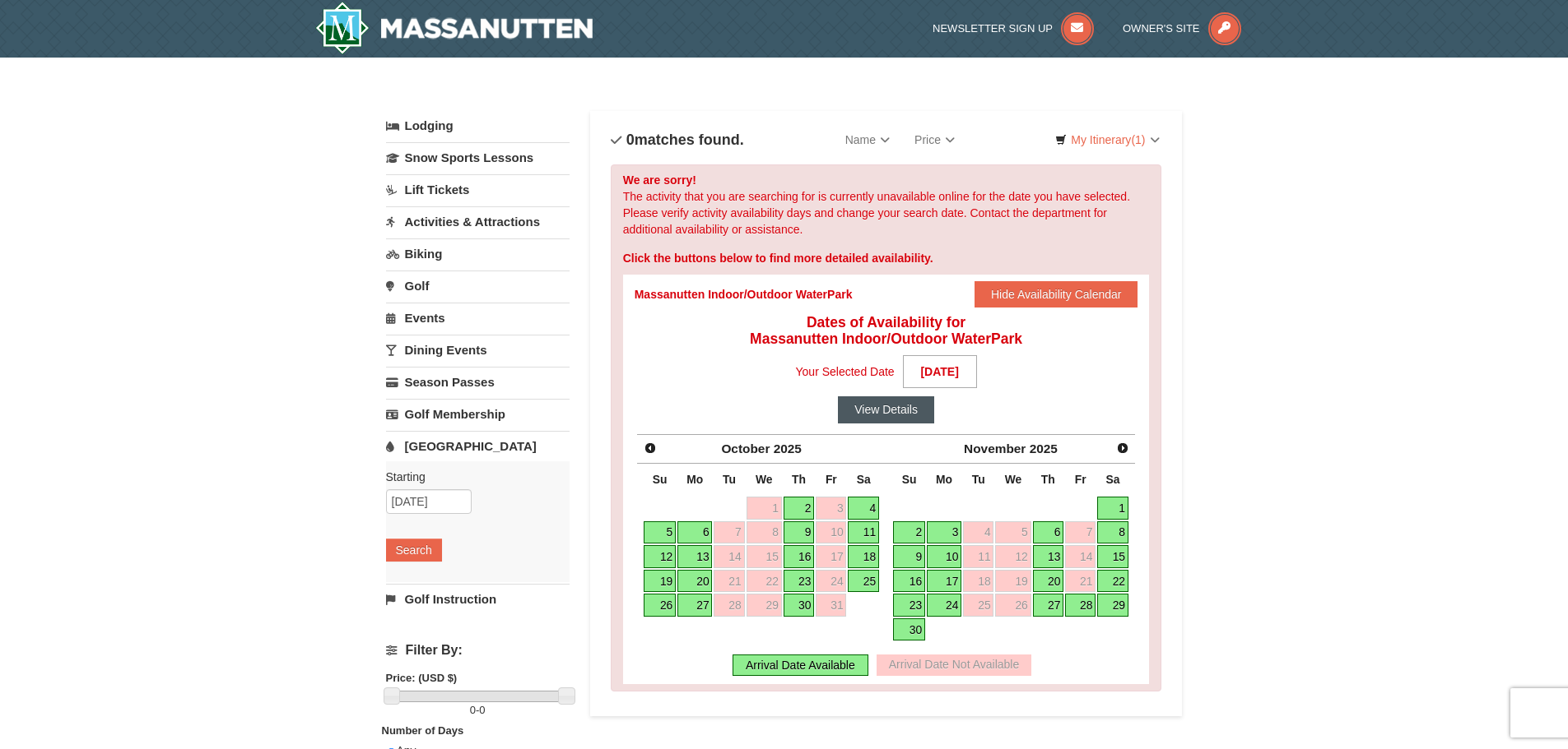
click at [884, 412] on button "View Details" at bounding box center [886, 409] width 96 height 26
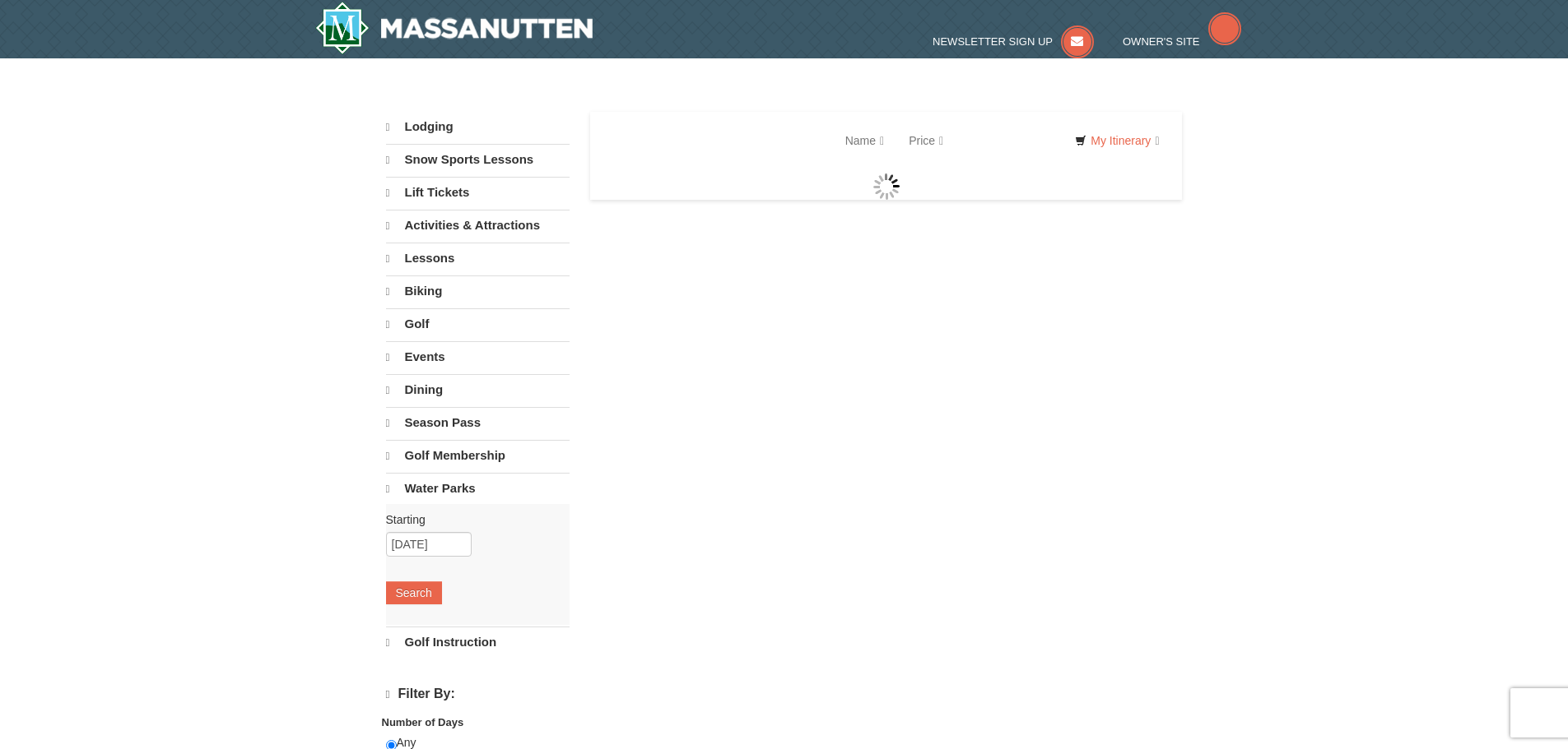
select select "9"
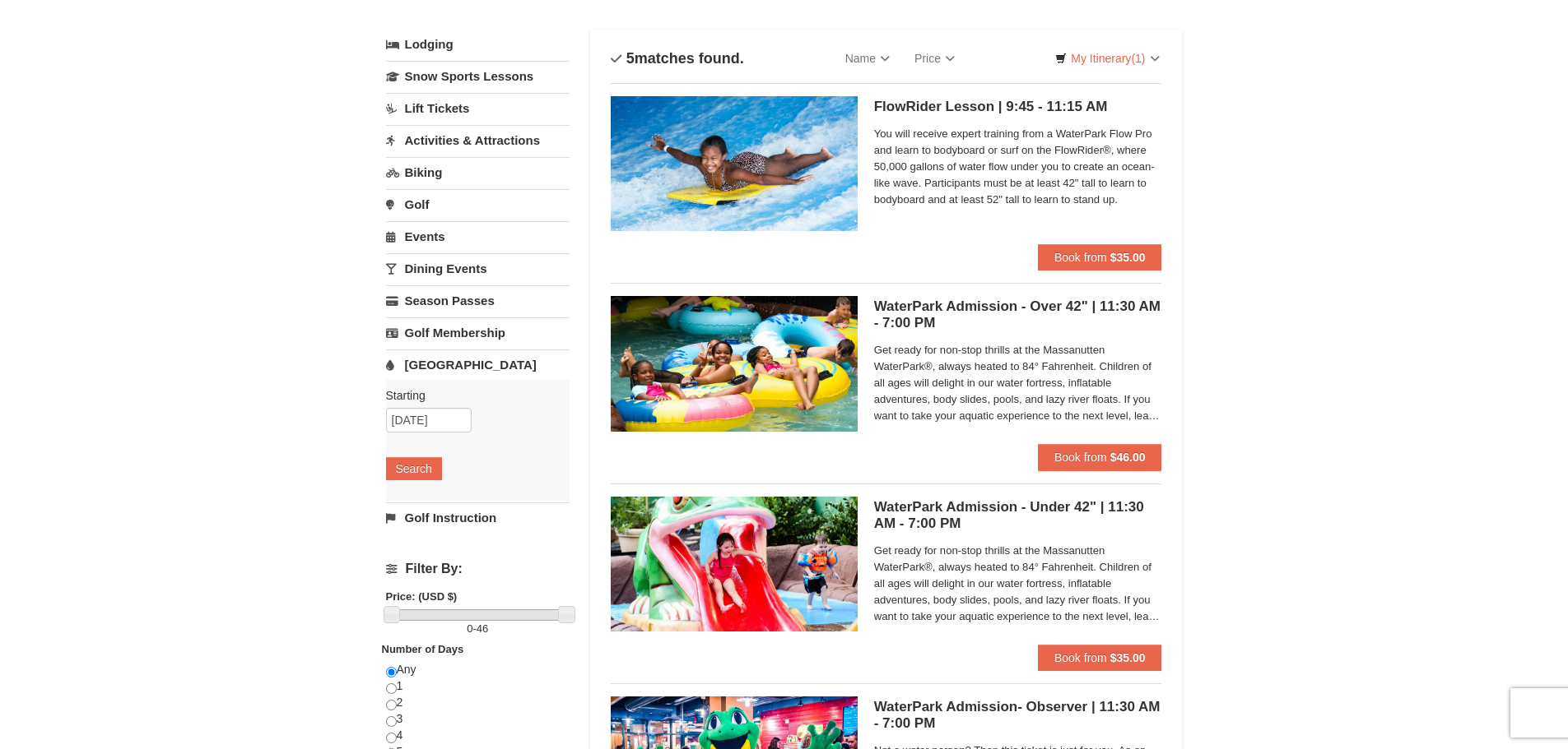
scroll to position [85, 0]
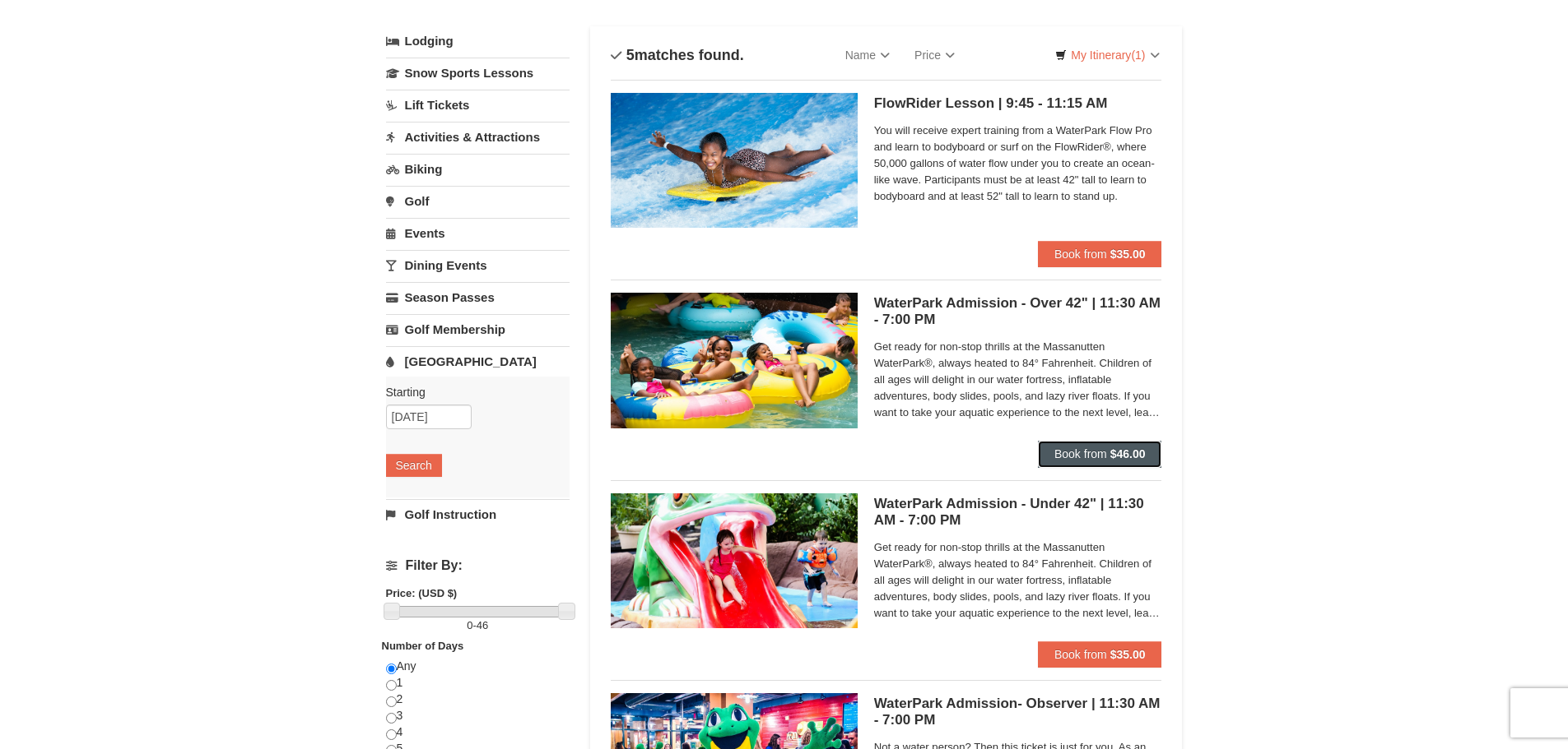
click at [1092, 447] on span "Book from" at bounding box center [1081, 454] width 53 height 13
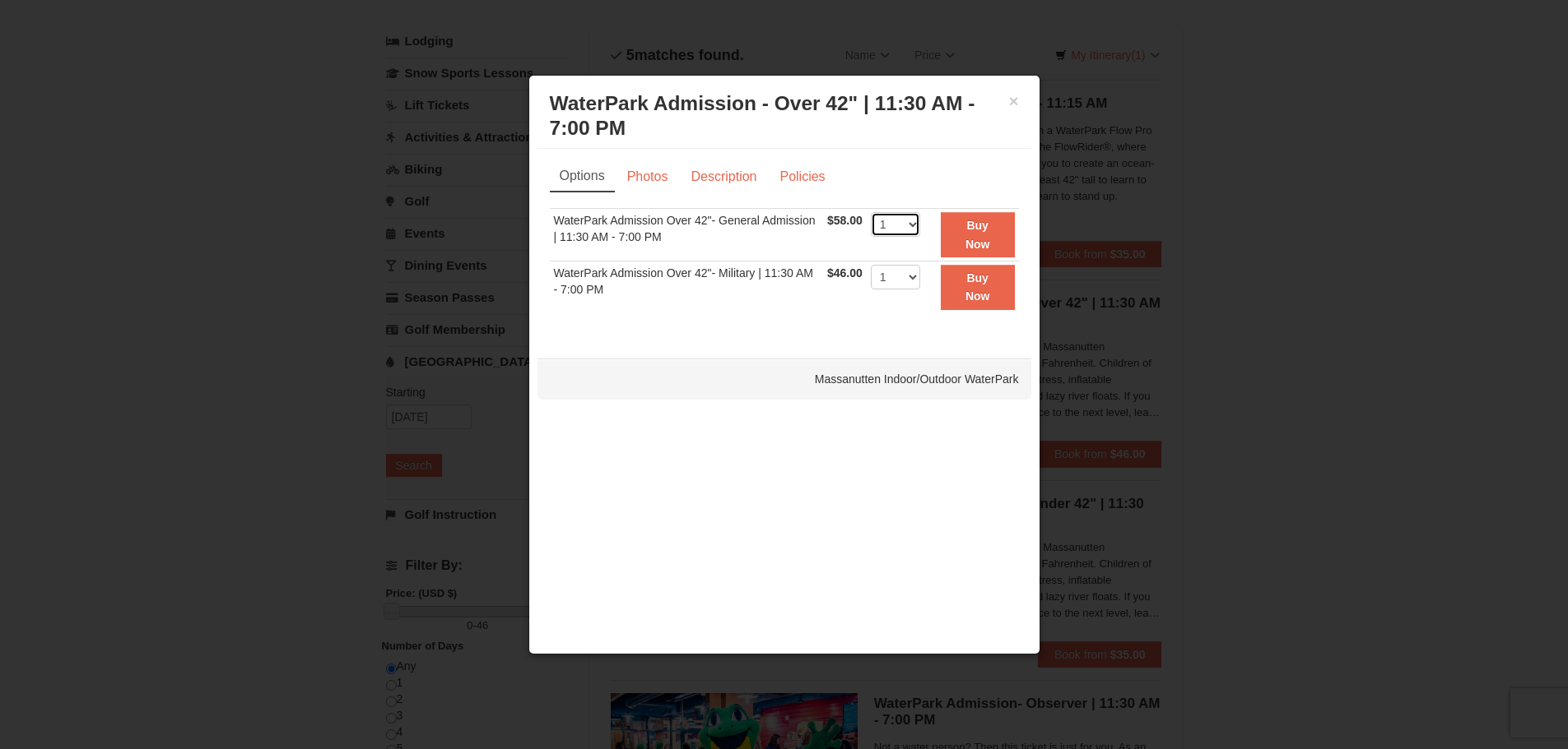
click at [916, 225] on select "1 2 3 4 5 6 7 8 9 10 11 12 13 14 15 16 17 18 19 20 21 22" at bounding box center [895, 224] width 49 height 25
select select "3"
click at [870, 212] on select "1 2 3 4 5 6 7 8 9 10 11 12 13 14 15 16 17 18 19 20 21 22" at bounding box center [895, 224] width 49 height 25
click at [630, 178] on link "Photos" at bounding box center [648, 176] width 63 height 31
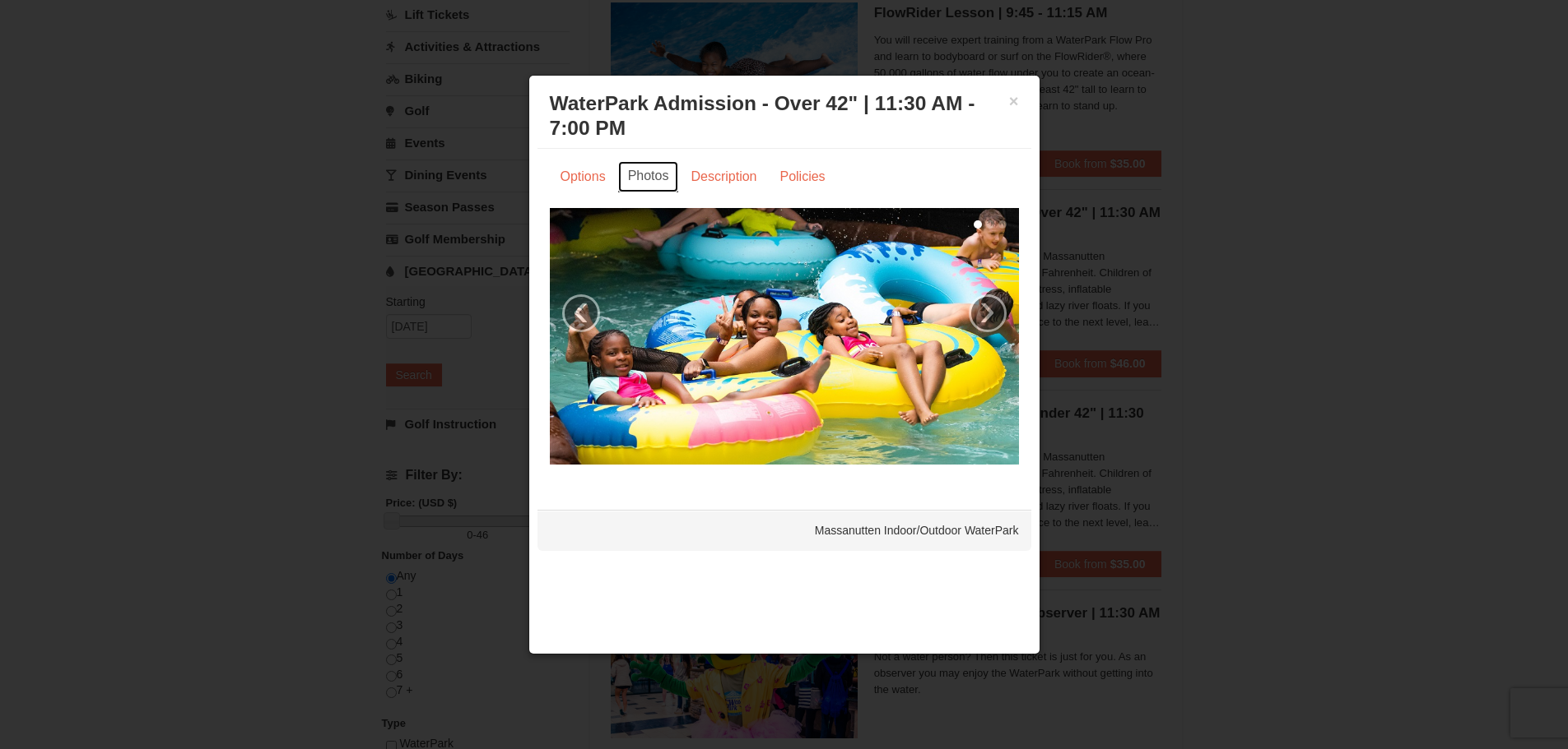
scroll to position [176, 0]
click at [987, 305] on link "›" at bounding box center [988, 314] width 38 height 38
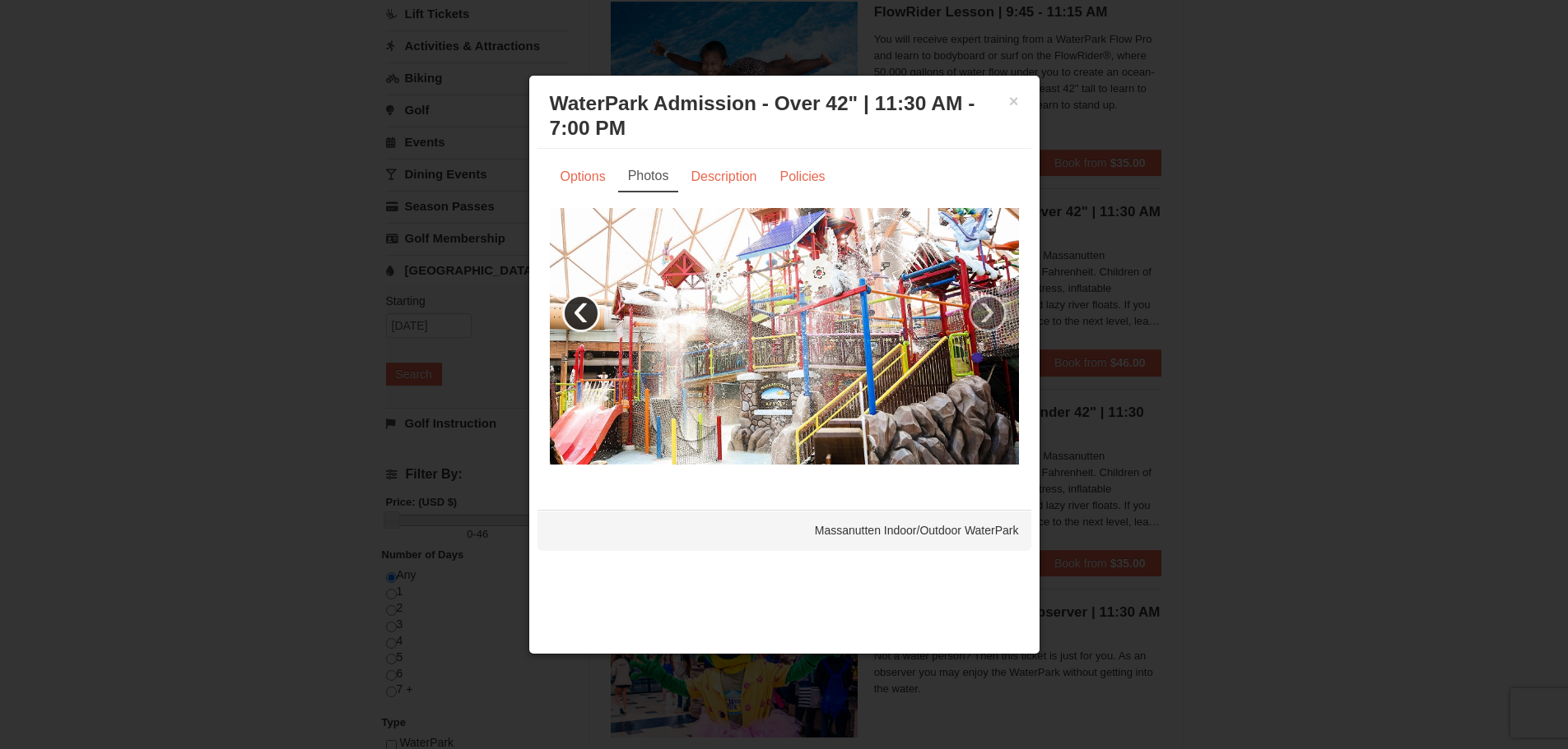
click at [583, 316] on link "‹" at bounding box center [581, 314] width 38 height 38
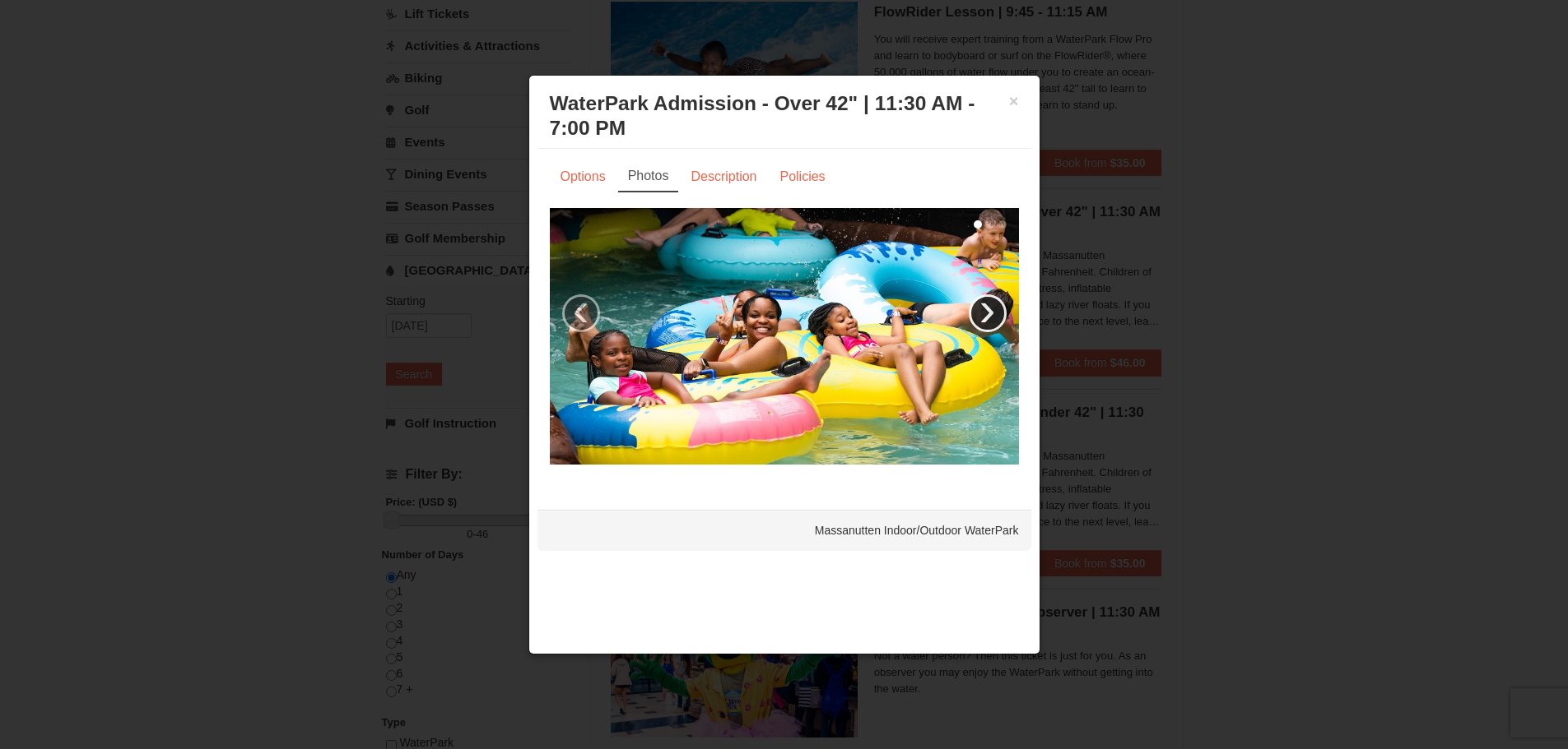
click at [990, 306] on link "›" at bounding box center [988, 314] width 38 height 38
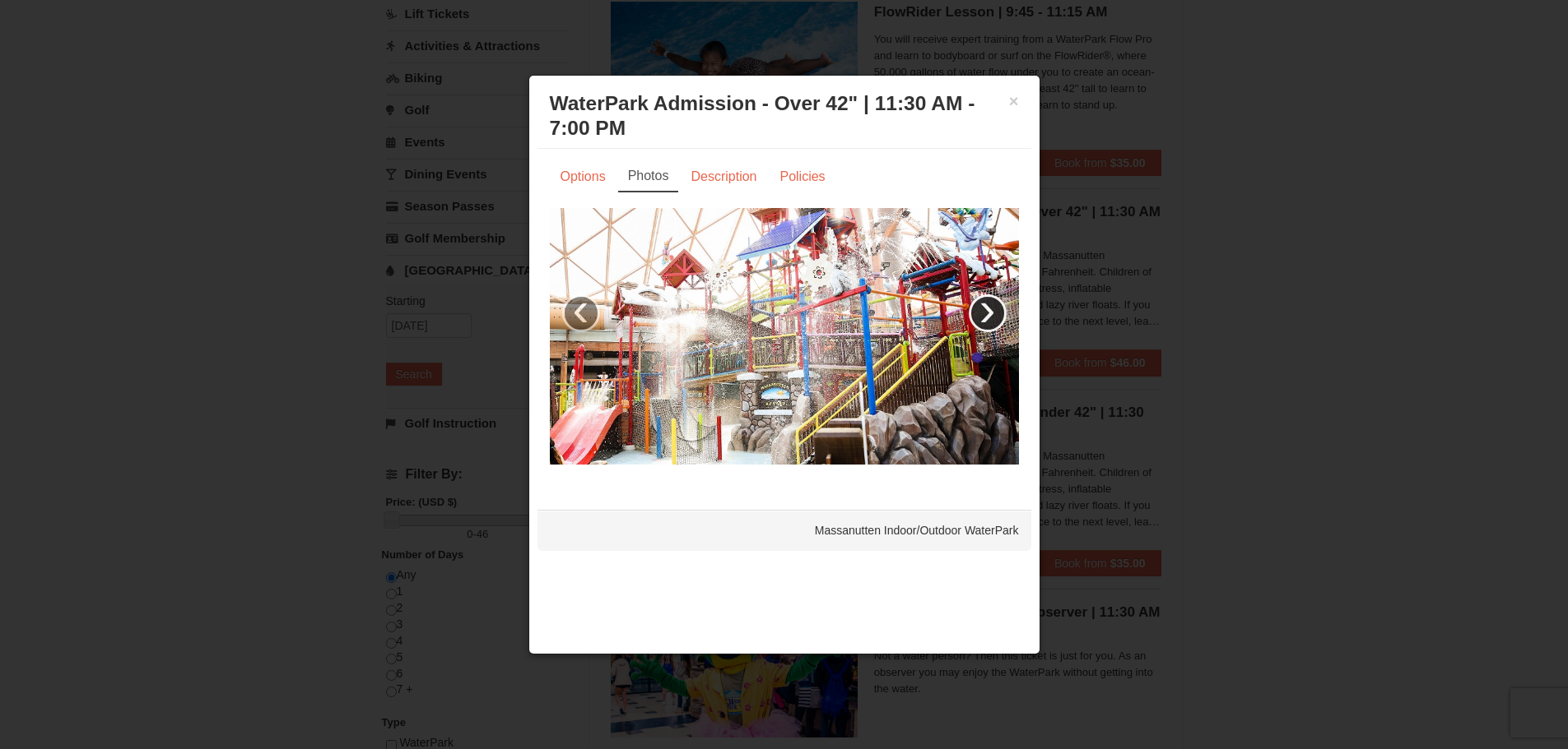
click at [990, 306] on link "›" at bounding box center [988, 314] width 38 height 38
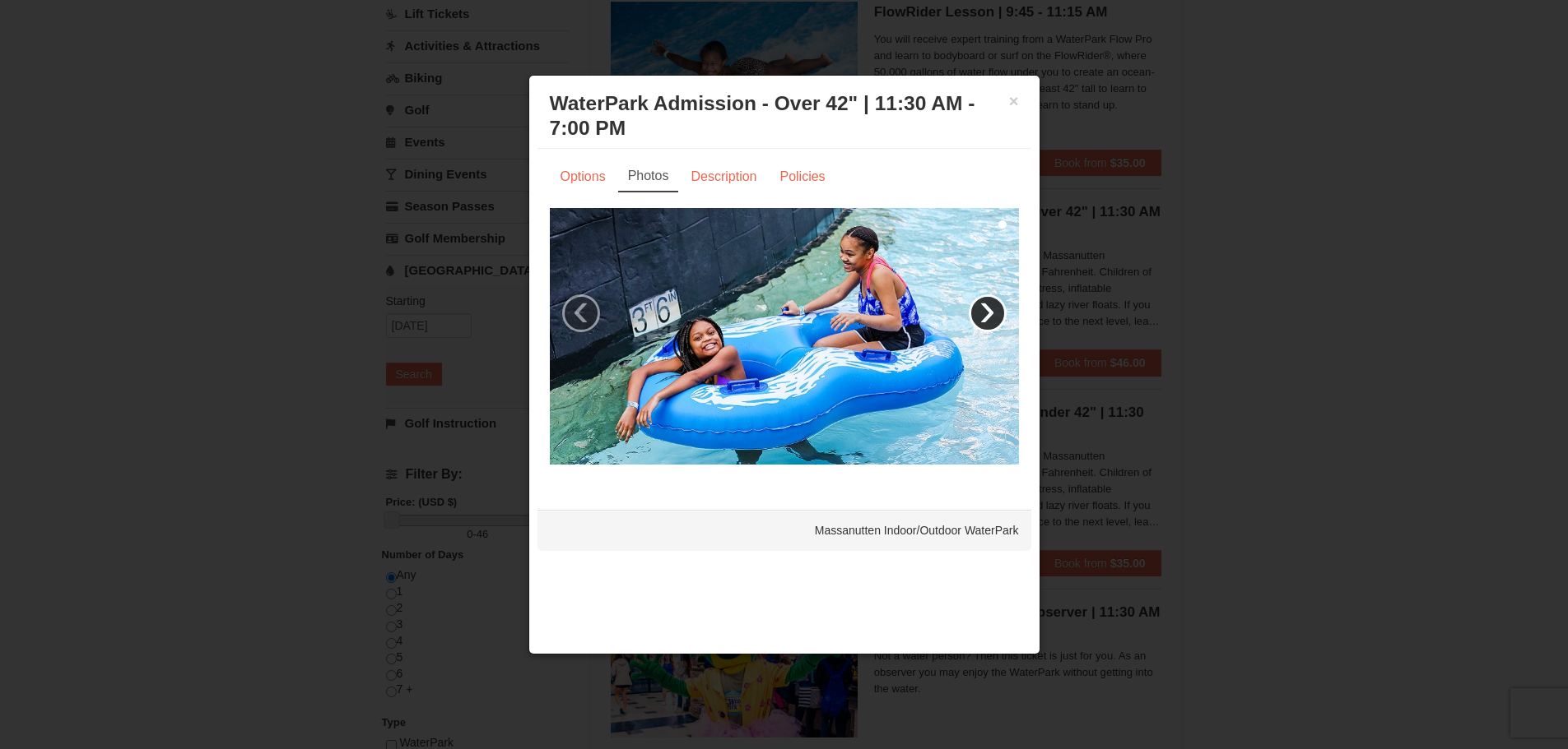
click at [990, 306] on link "›" at bounding box center [988, 314] width 38 height 38
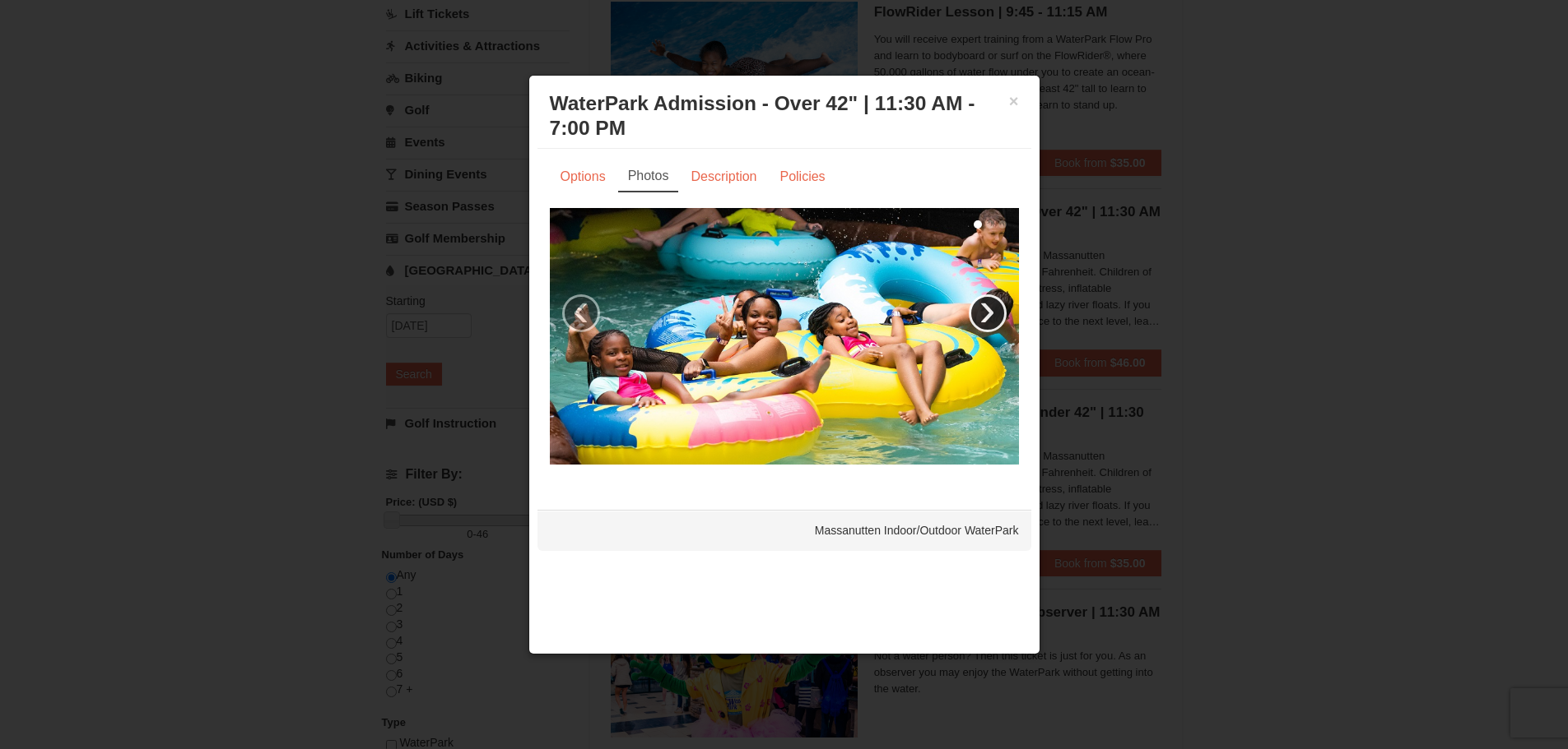
click at [990, 306] on link "›" at bounding box center [988, 314] width 38 height 38
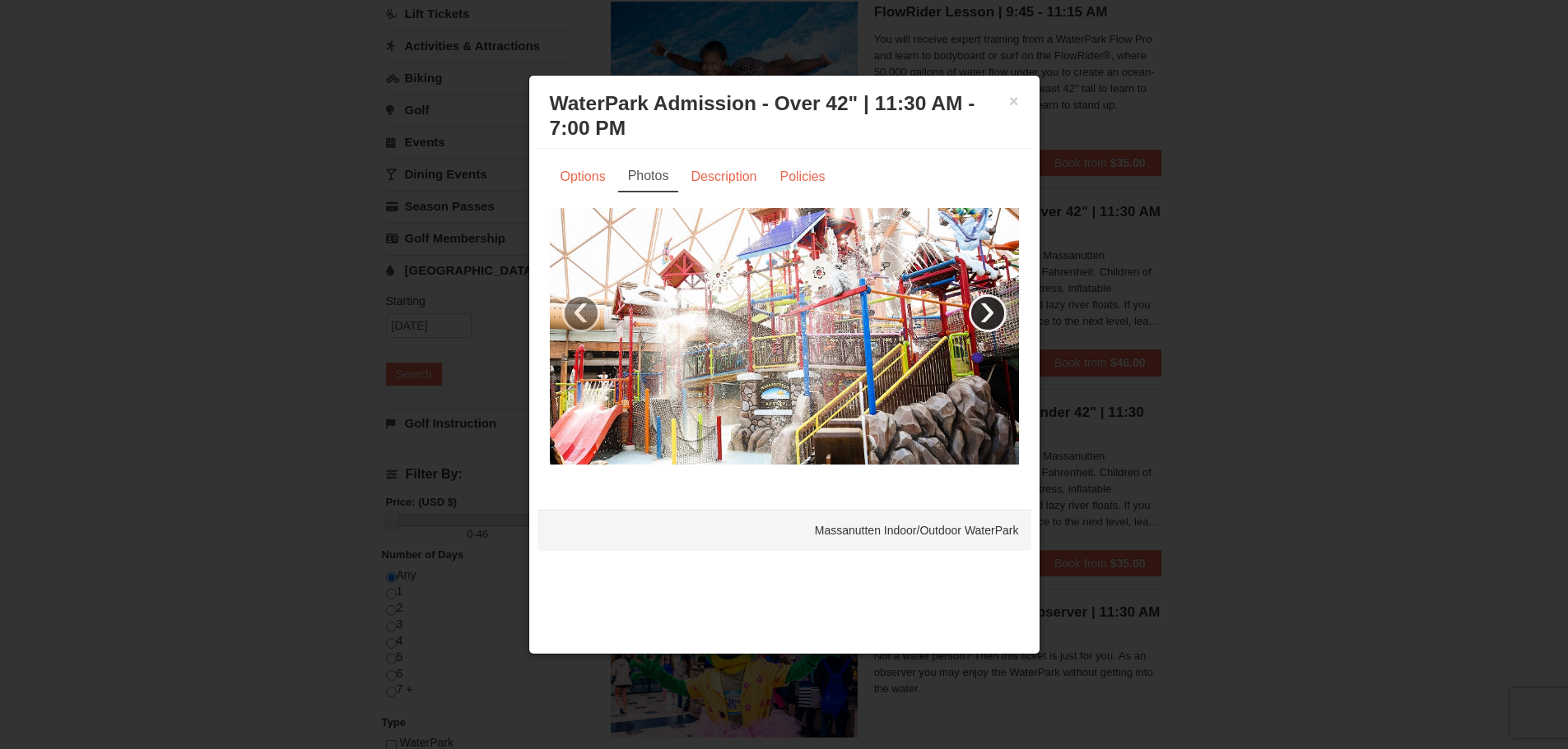
click at [990, 306] on link "›" at bounding box center [988, 314] width 38 height 38
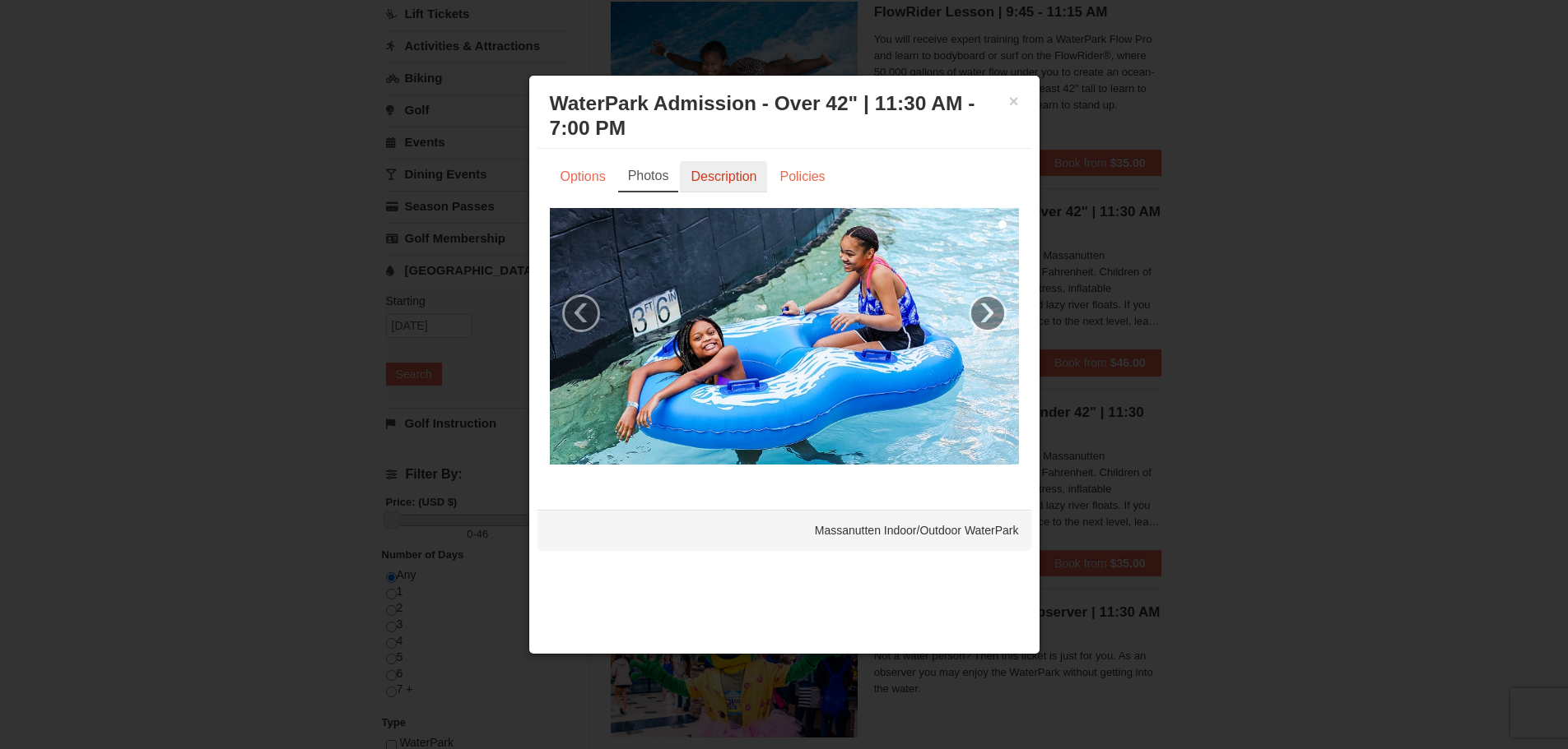
click at [721, 174] on link "Description" at bounding box center [723, 176] width 87 height 31
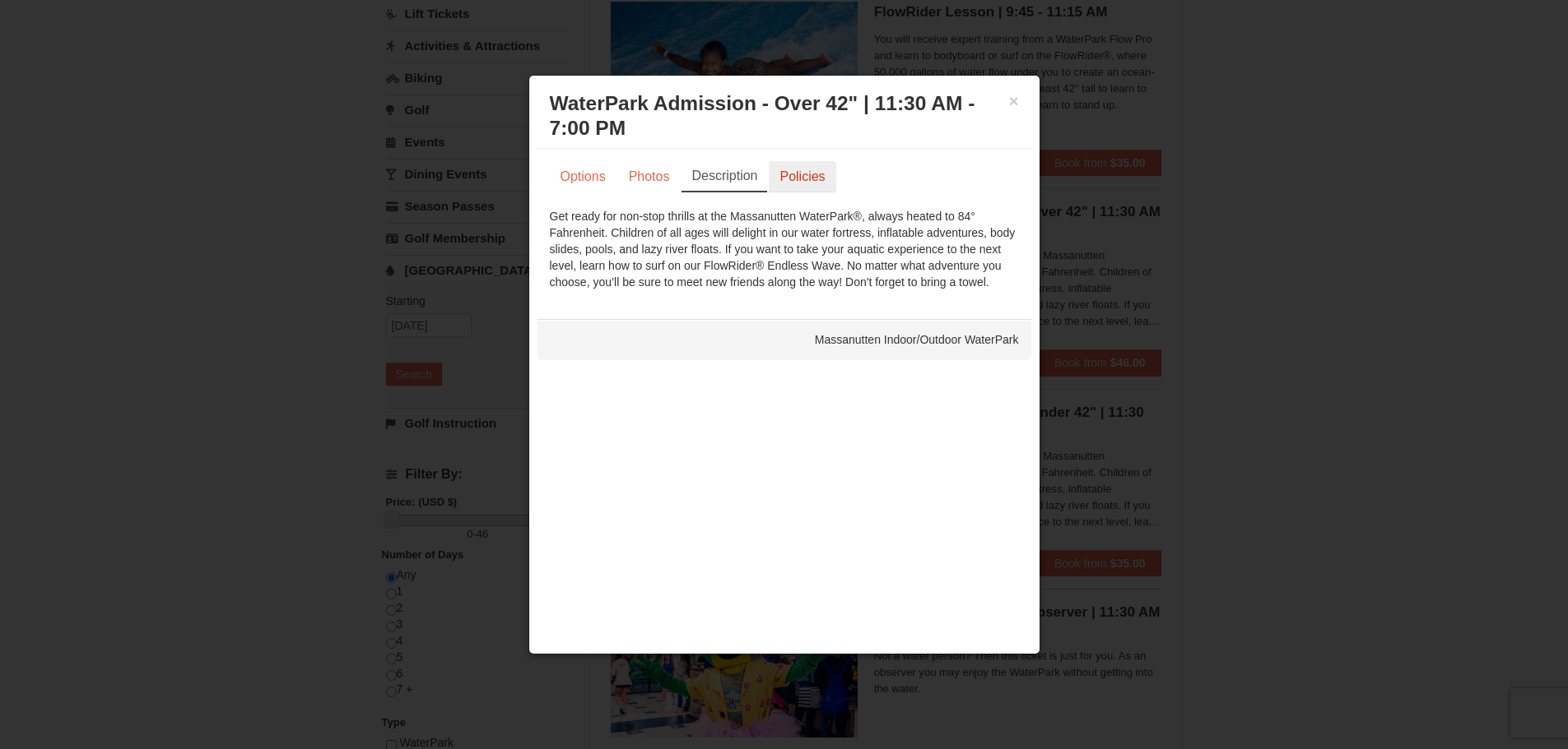
click at [802, 172] on link "Policies" at bounding box center [801, 176] width 66 height 31
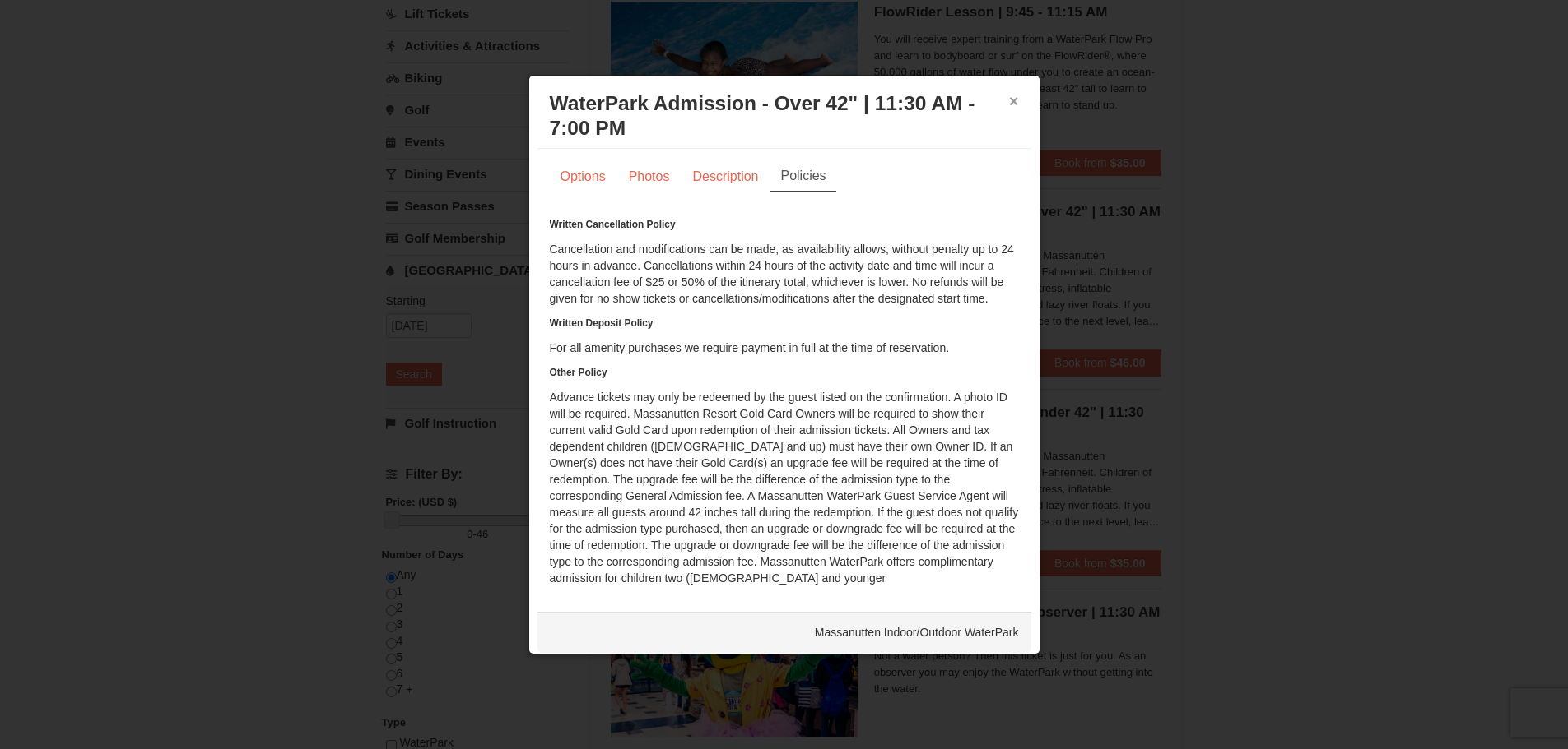
click at [1009, 104] on button "×" at bounding box center [1013, 101] width 10 height 16
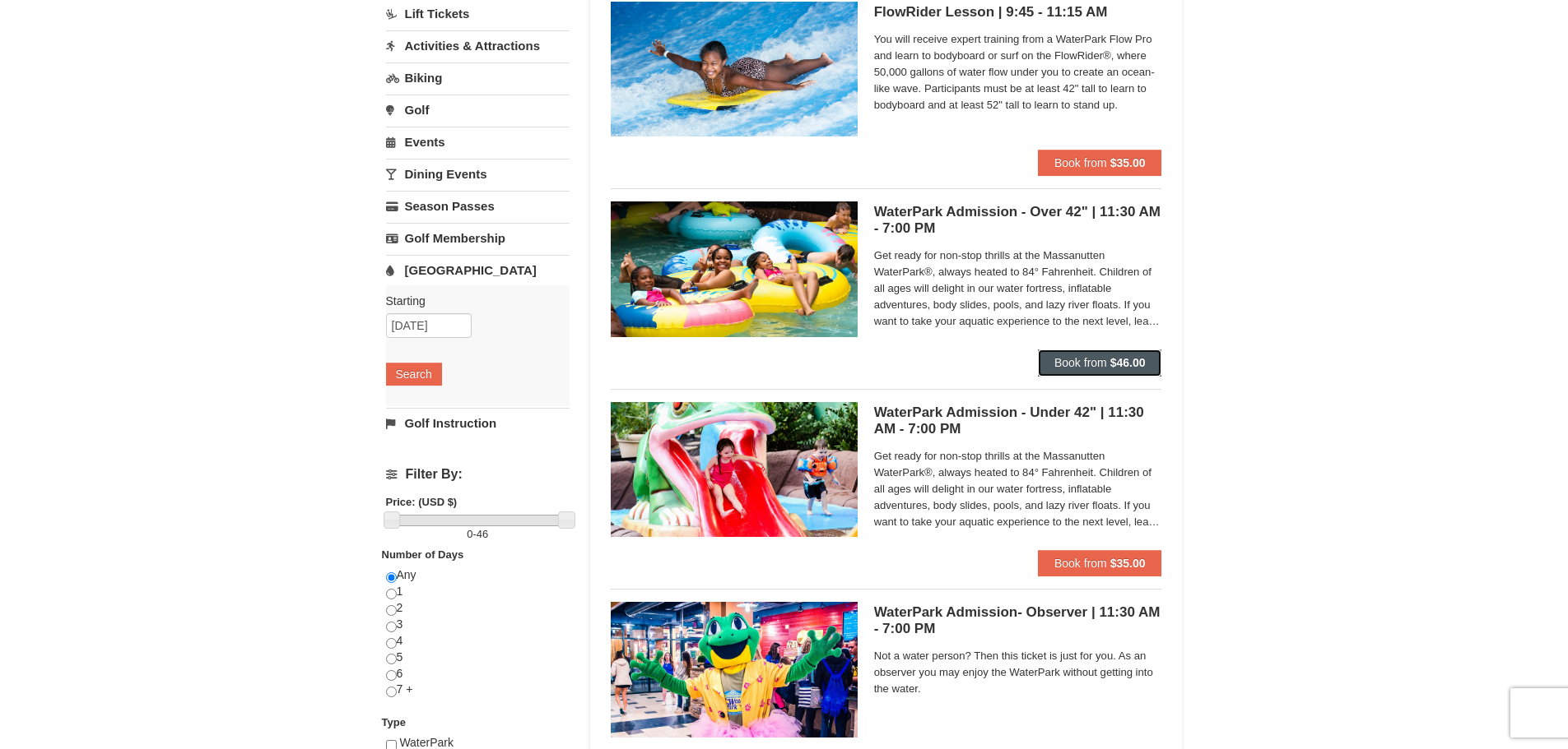
click at [1091, 353] on button "Book from $46.00" at bounding box center [1100, 363] width 125 height 26
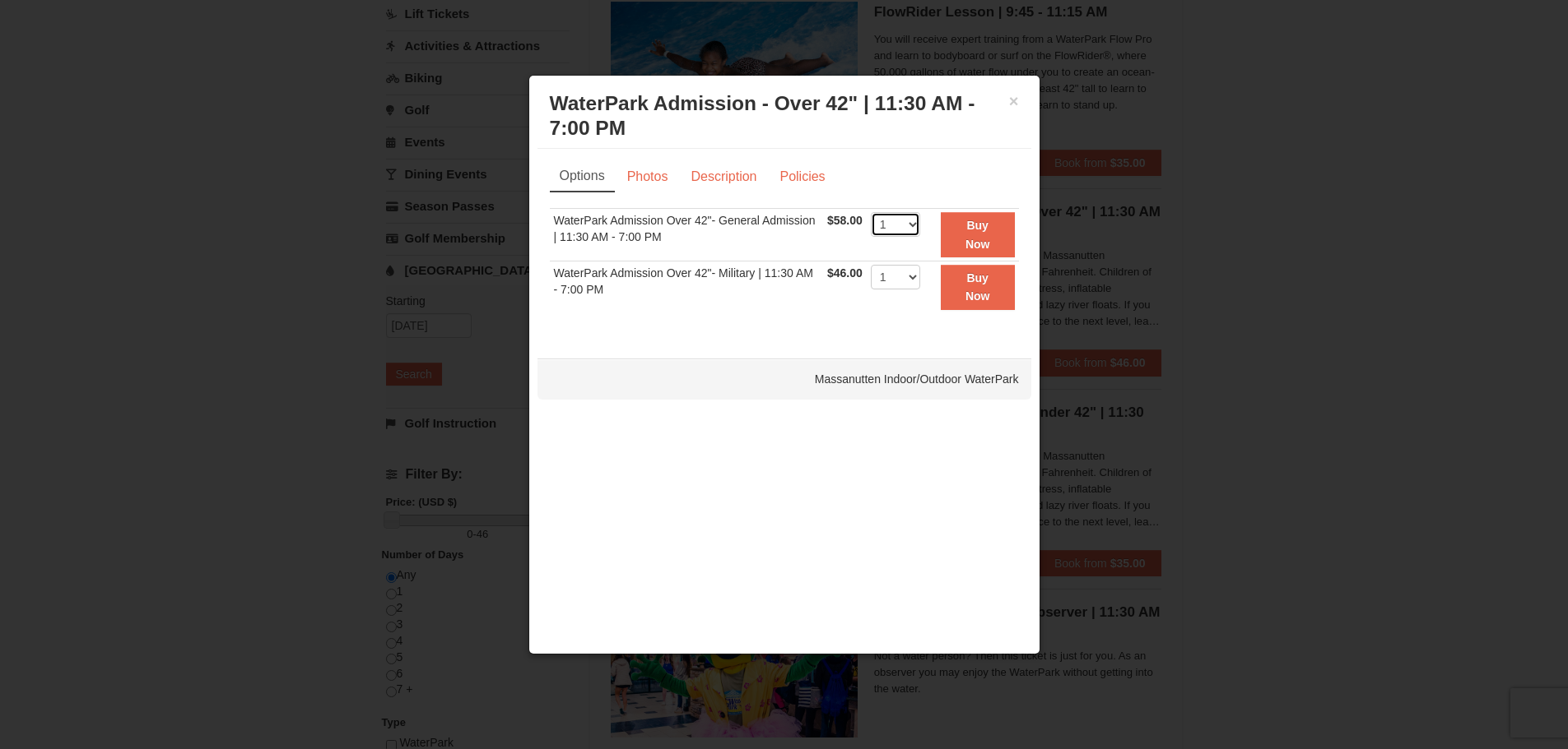
click at [911, 221] on select "1 2 3 4 5 6 7 8 9 10 11 12 13 14 15 16 17 18 19 20 21 22" at bounding box center [895, 224] width 49 height 25
select select "3"
click at [870, 212] on select "1 2 3 4 5 6 7 8 9 10 11 12 13 14 15 16 17 18 19 20 21 22" at bounding box center [895, 224] width 49 height 25
click at [977, 235] on button "Buy Now" at bounding box center [977, 235] width 74 height 45
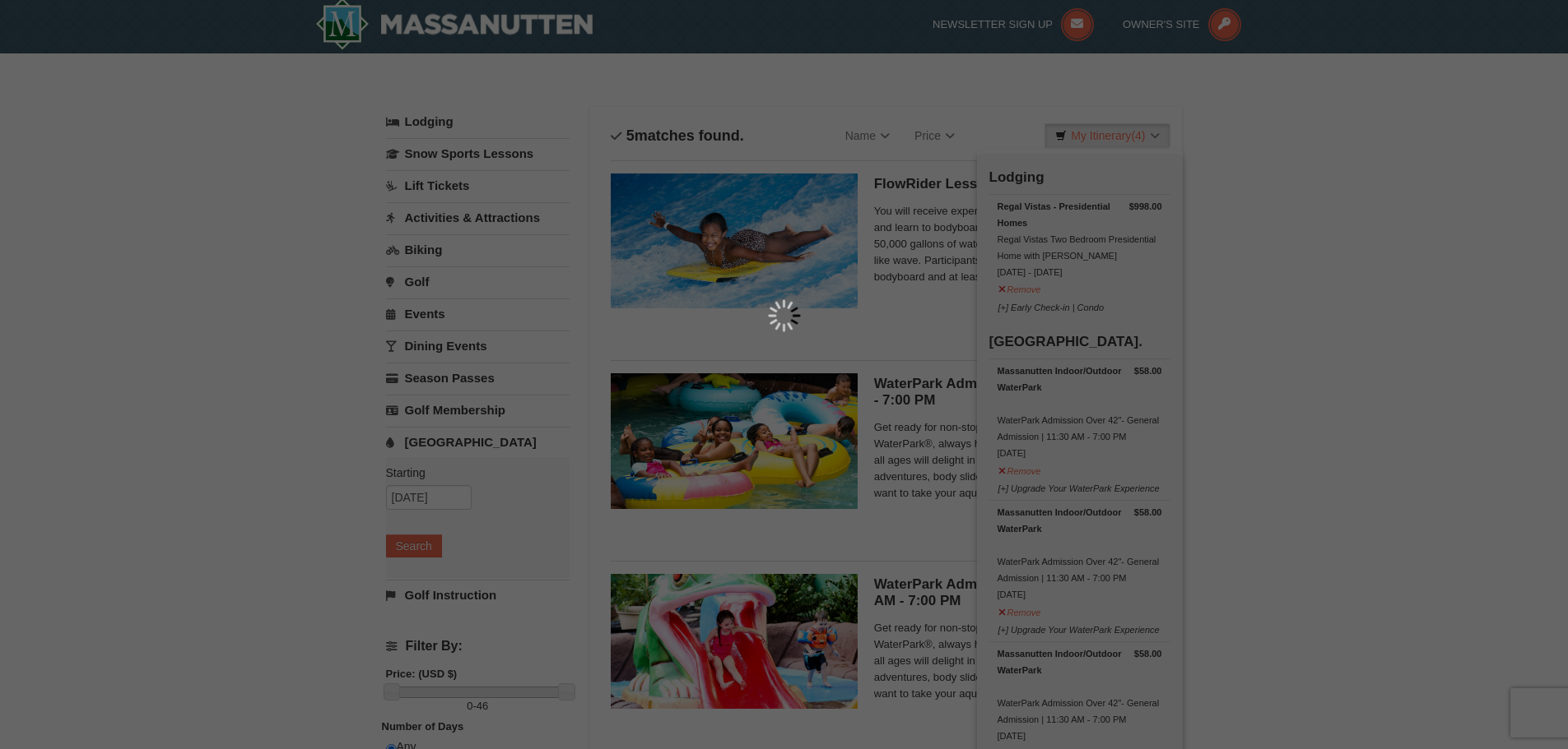
scroll to position [5, 0]
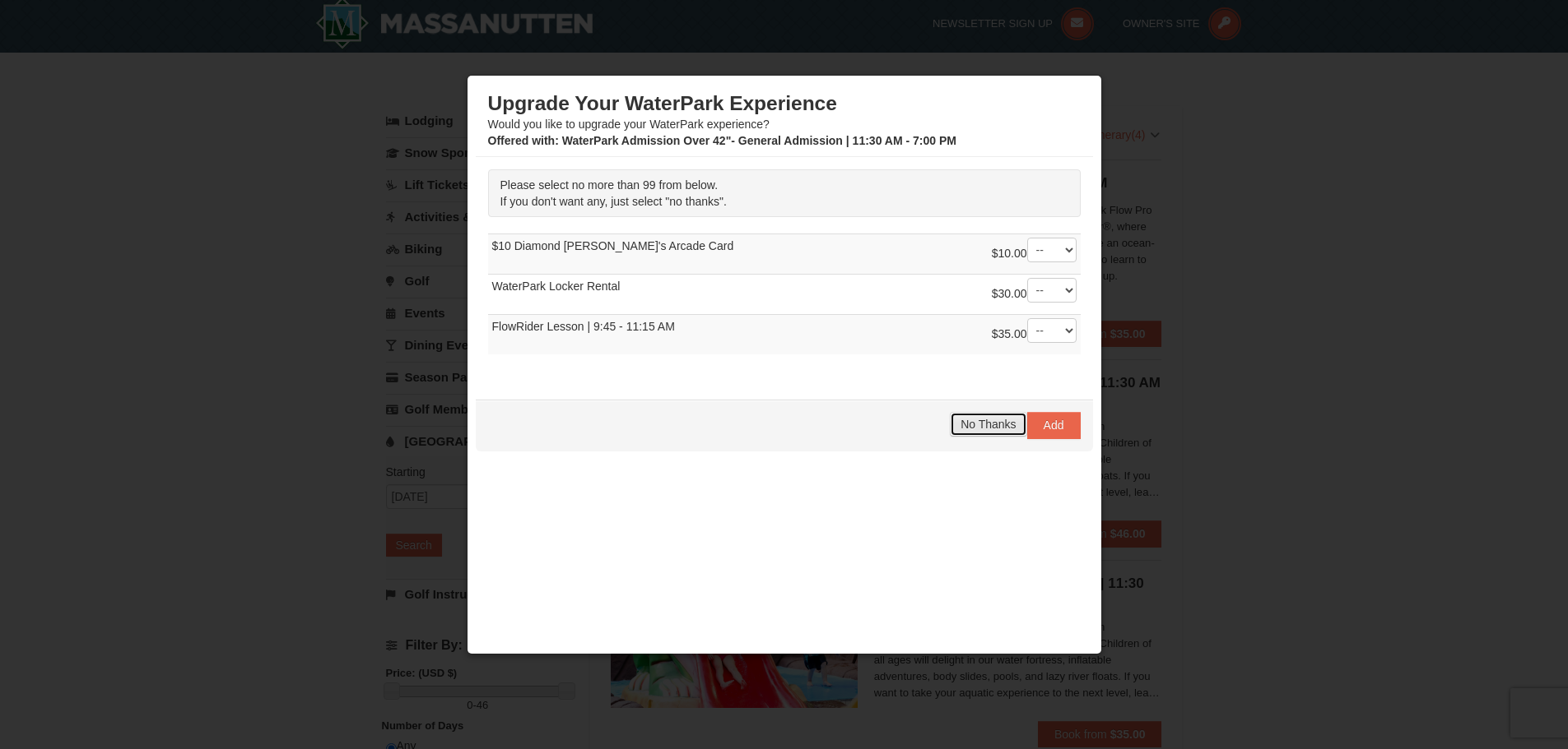
click at [970, 424] on span "No Thanks" at bounding box center [988, 424] width 55 height 13
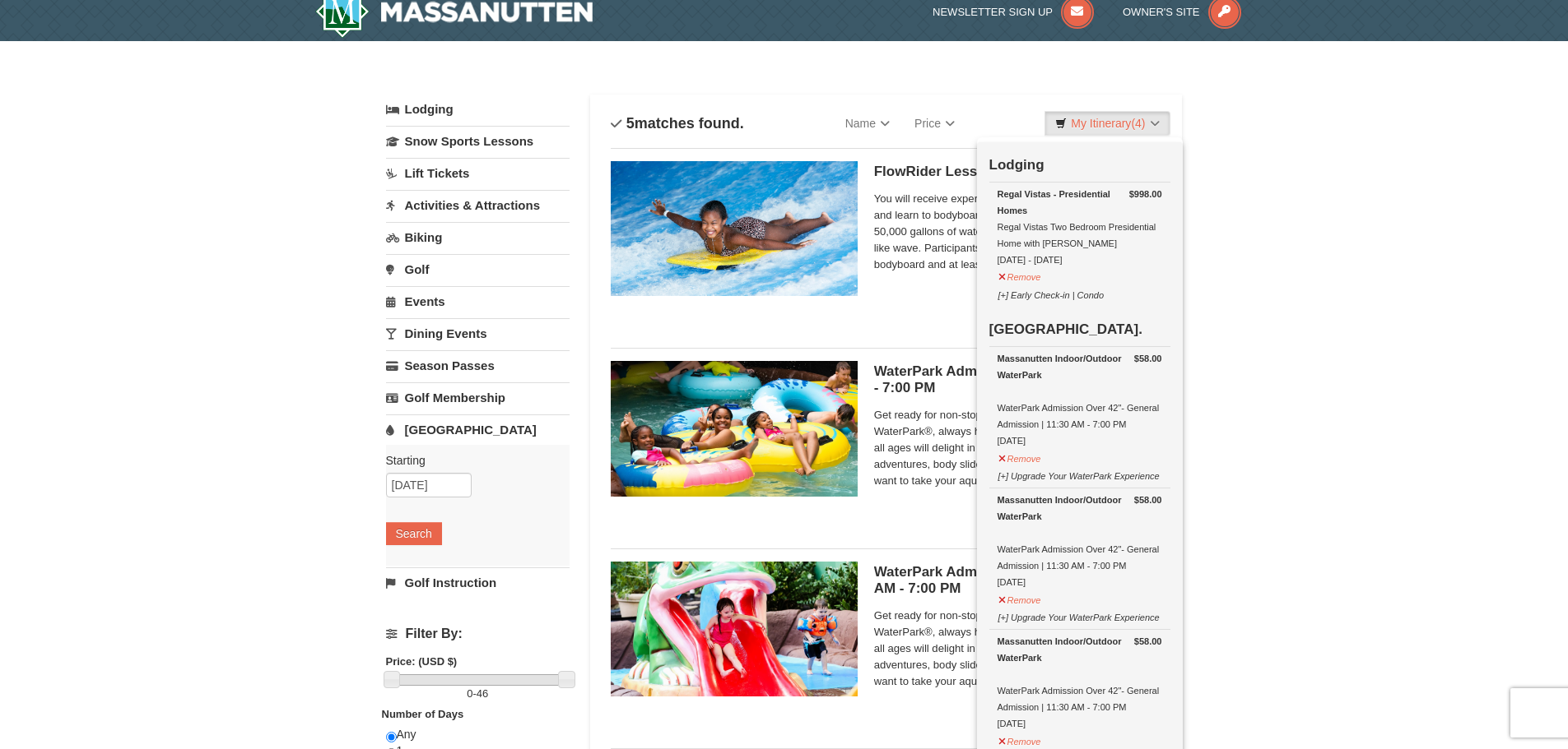
scroll to position [0, 0]
